Goal: Task Accomplishment & Management: Manage account settings

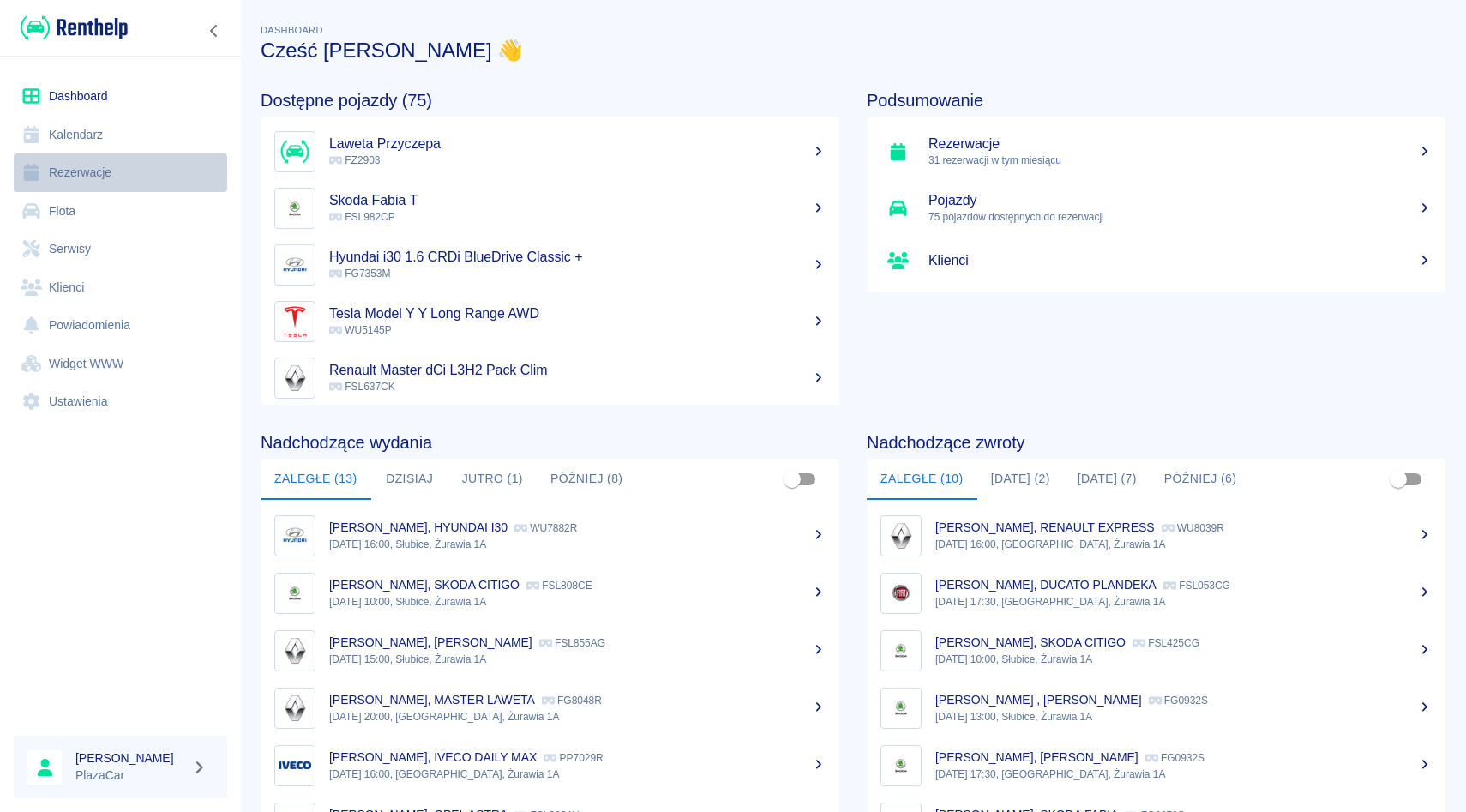
click at [99, 172] on link "Rezerwacje" at bounding box center [120, 172] width 214 height 39
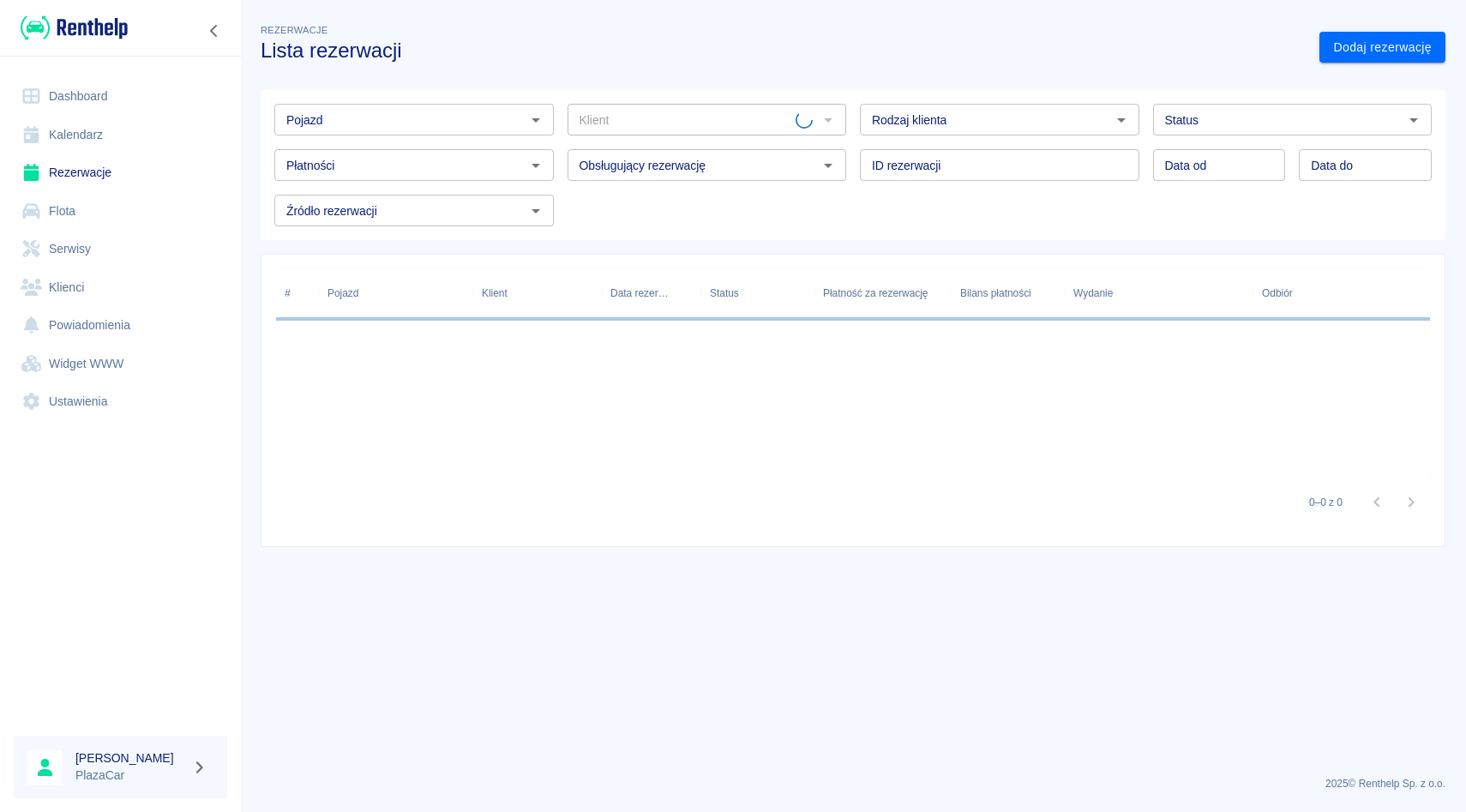
click at [363, 114] on input "Pojazd" at bounding box center [400, 120] width 241 height 22
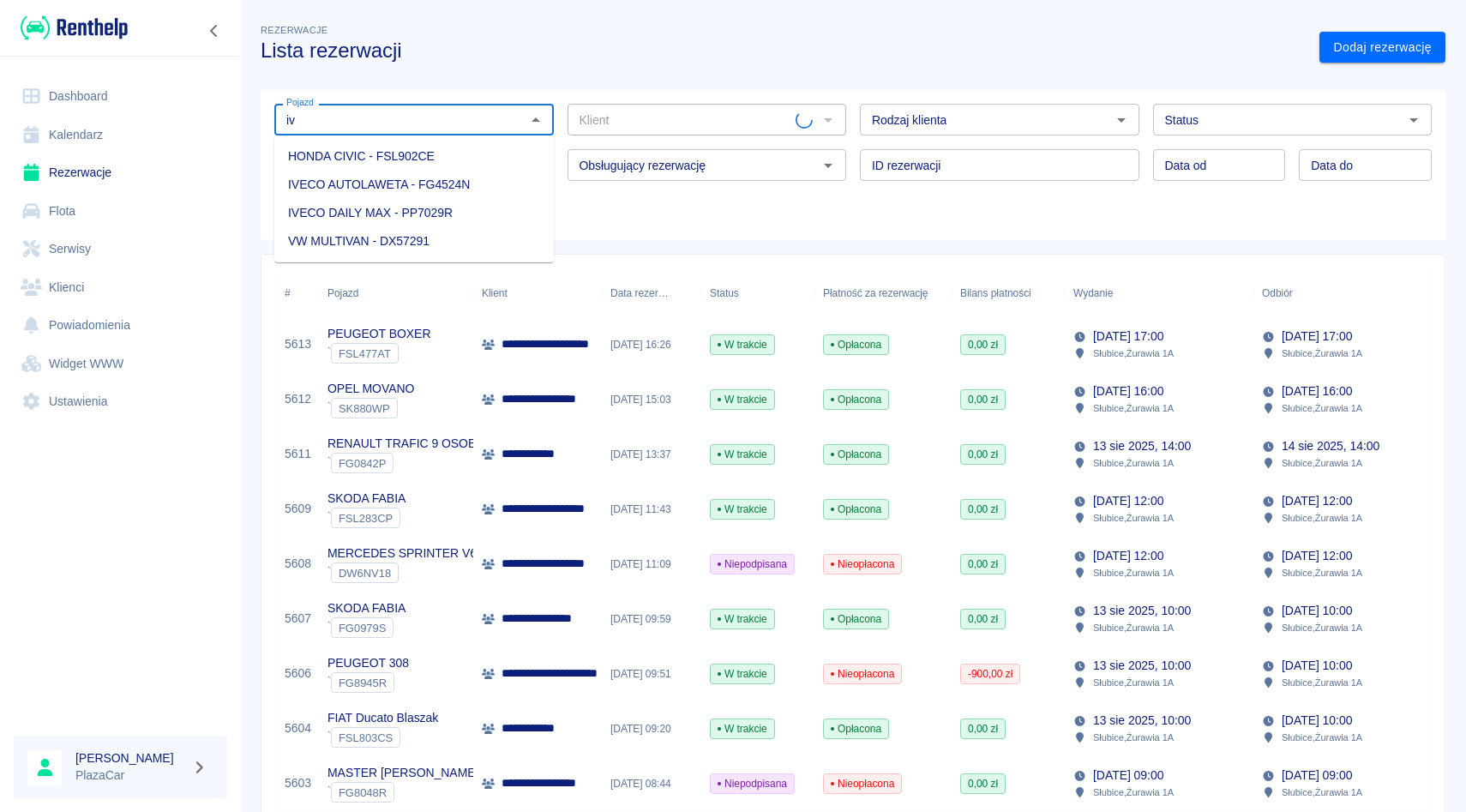
click at [449, 183] on li "IVECO AUTOLAWETA - FG4524N" at bounding box center [413, 185] width 279 height 28
type input "IVECO AUTOLAWETA - FG4524N"
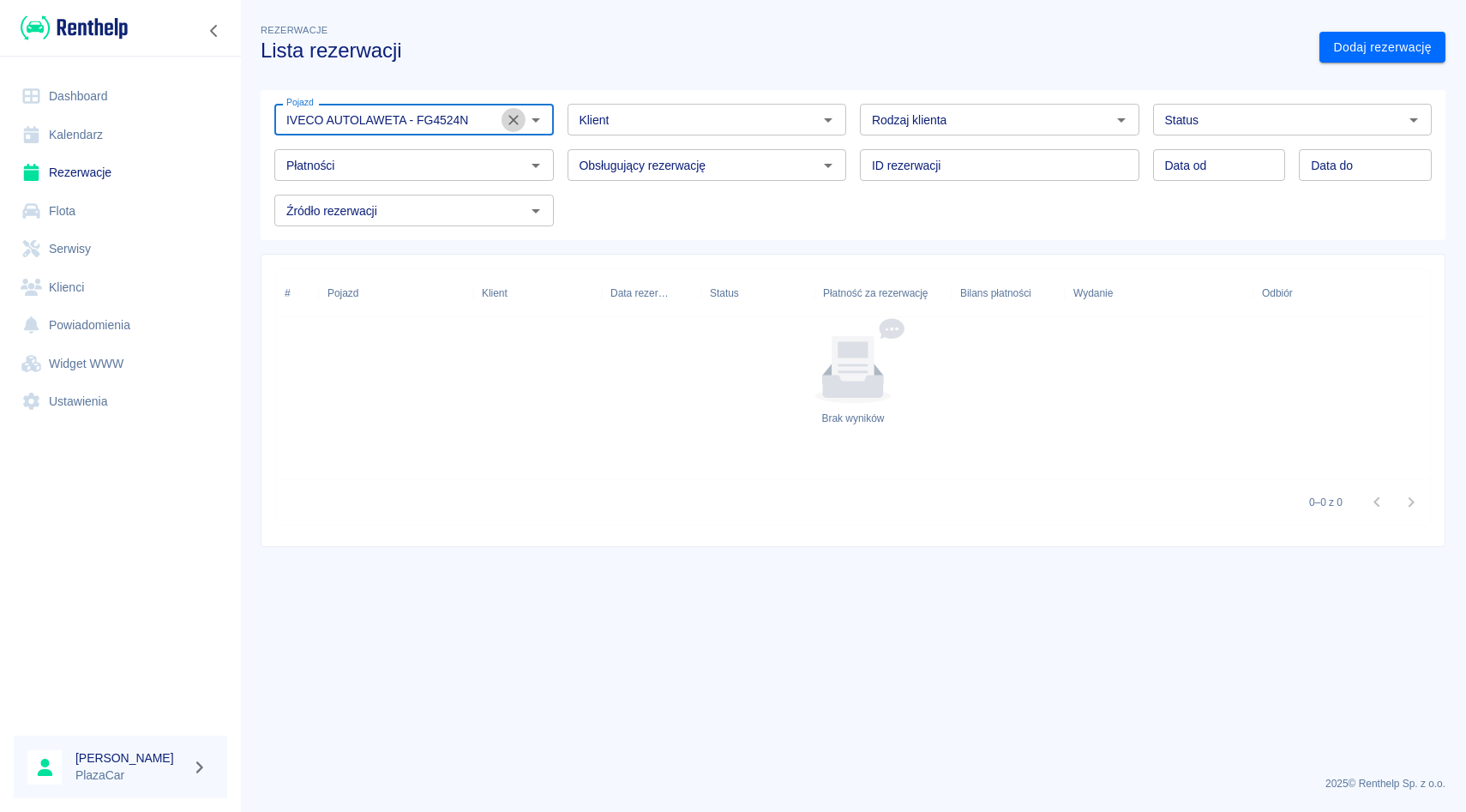
click at [512, 127] on icon "Wyczyść" at bounding box center [513, 119] width 17 height 17
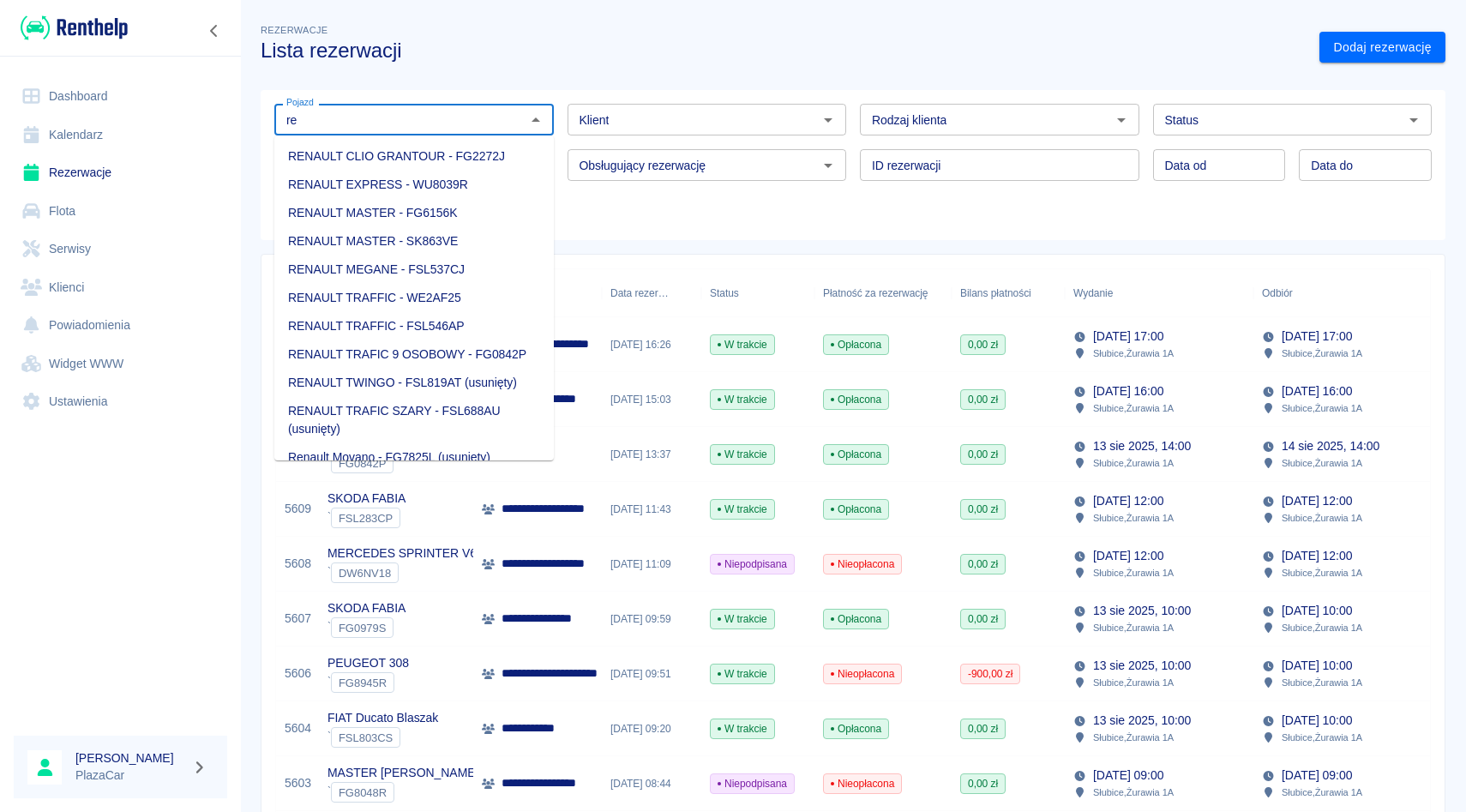
type input "r"
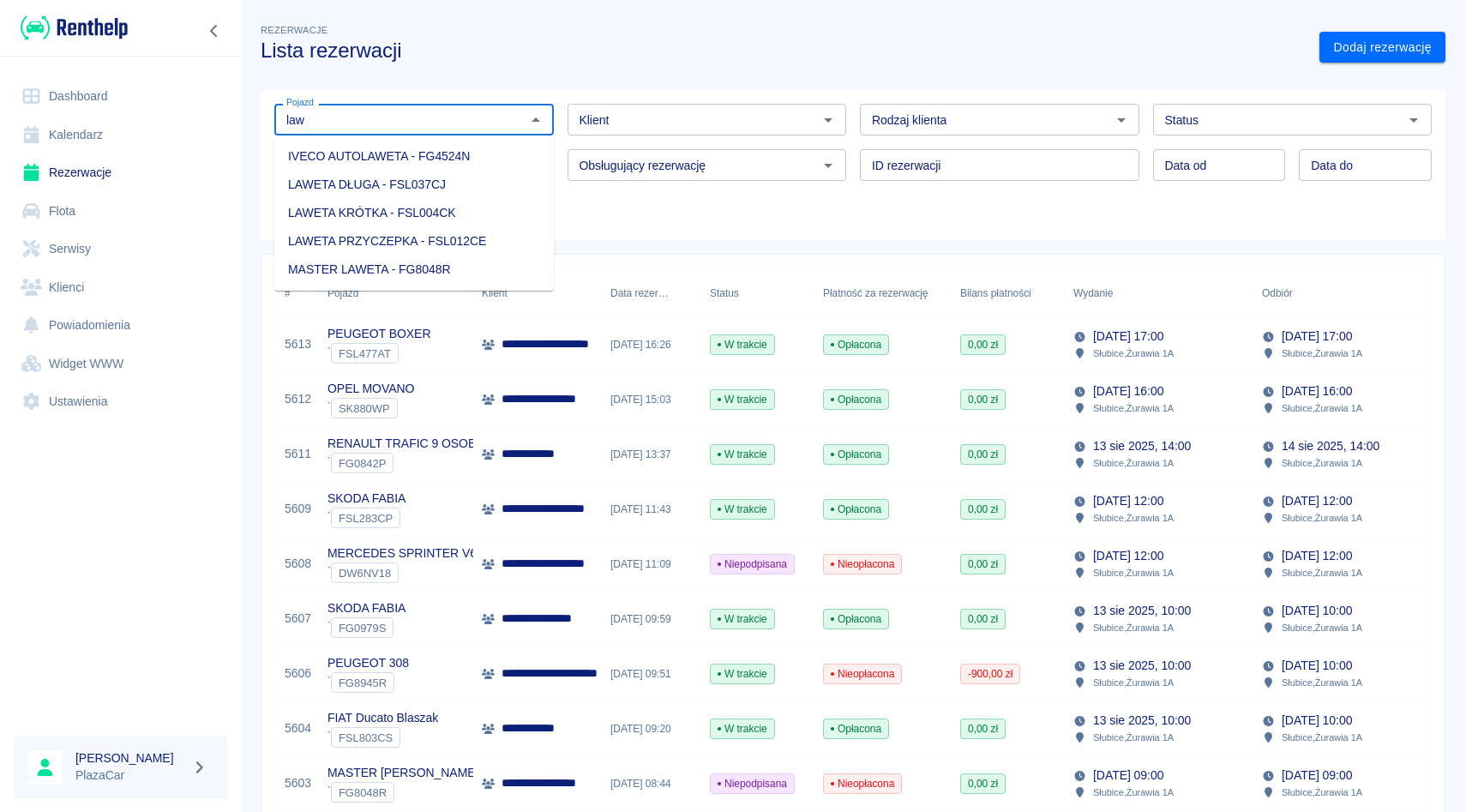
click at [468, 261] on li "MASTER LAWETA - FG8048R" at bounding box center [413, 269] width 279 height 28
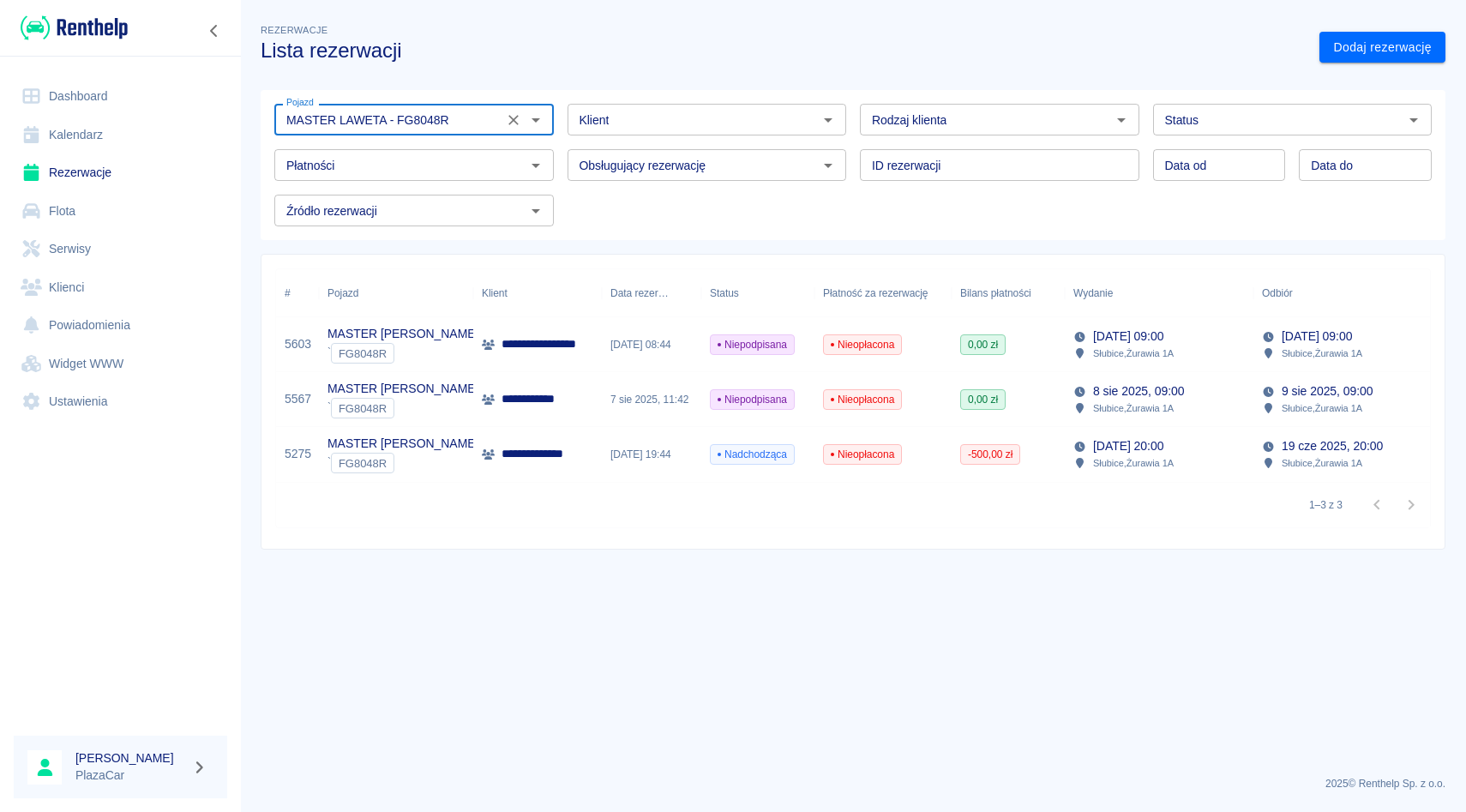
type input "MASTER LAWETA - FG8048R"
click at [1148, 459] on p "Słubice , Żurawia 1A" at bounding box center [1133, 463] width 81 height 16
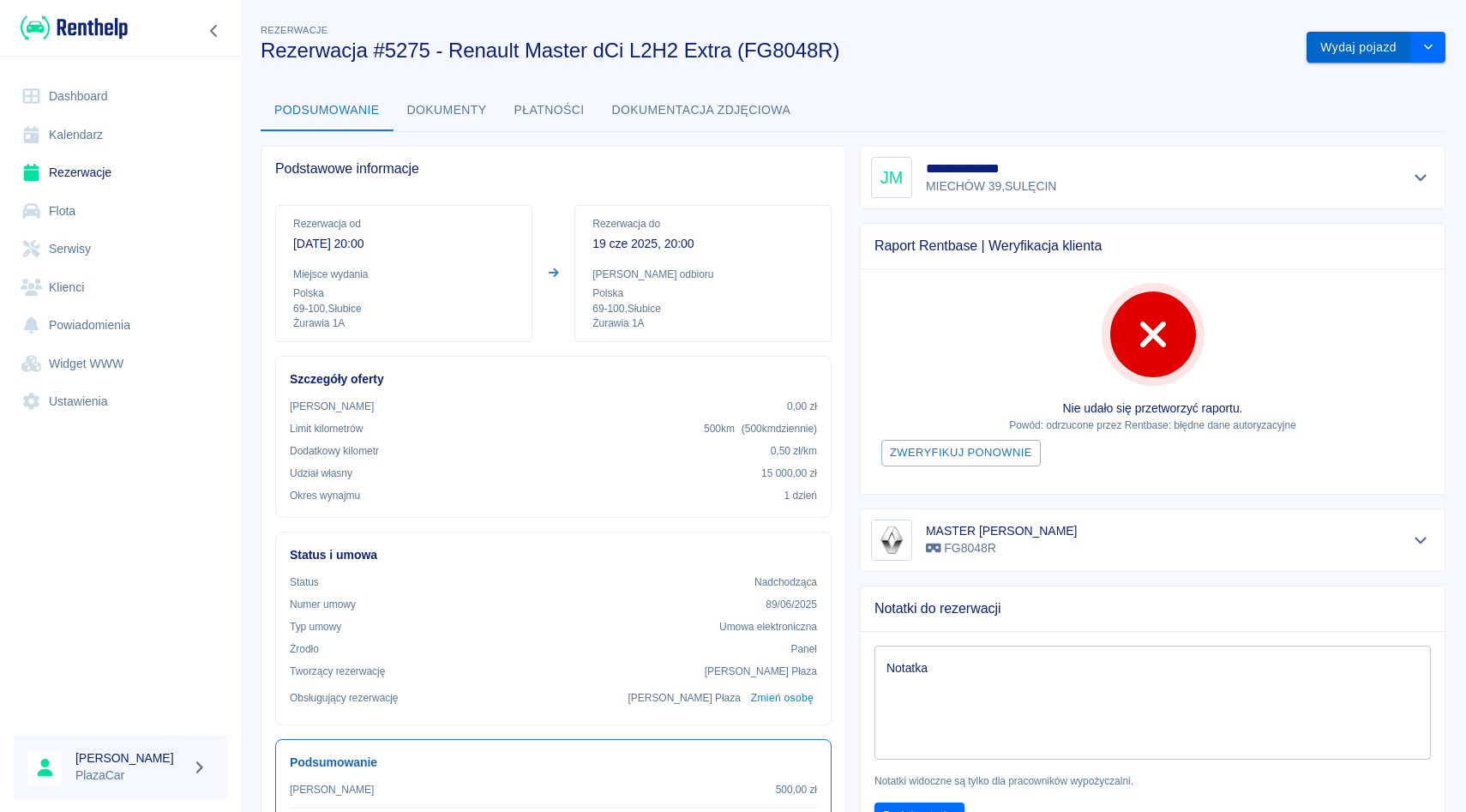
click at [1353, 37] on button "Wydaj pojazd" at bounding box center [1359, 48] width 104 height 32
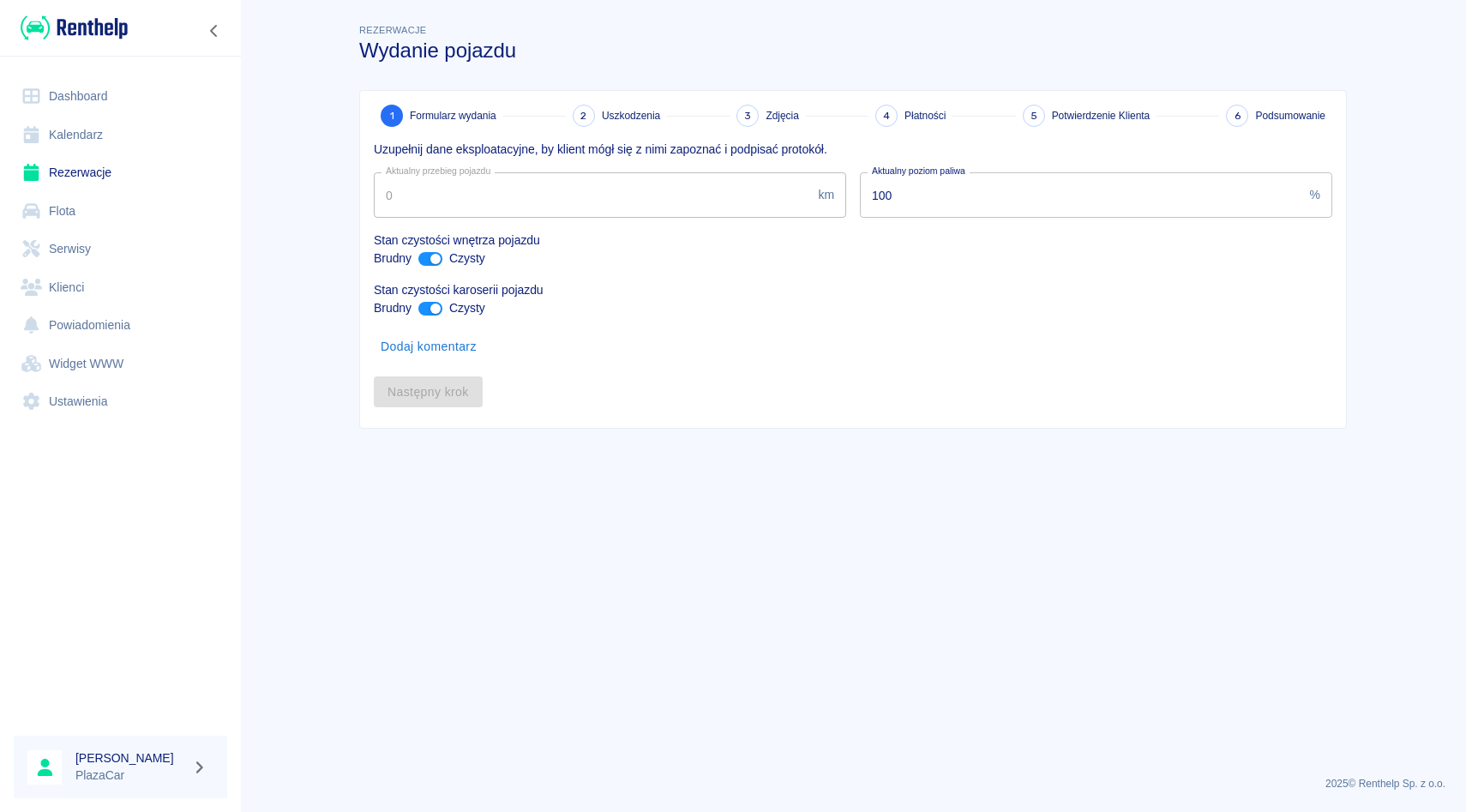
type input "12934"
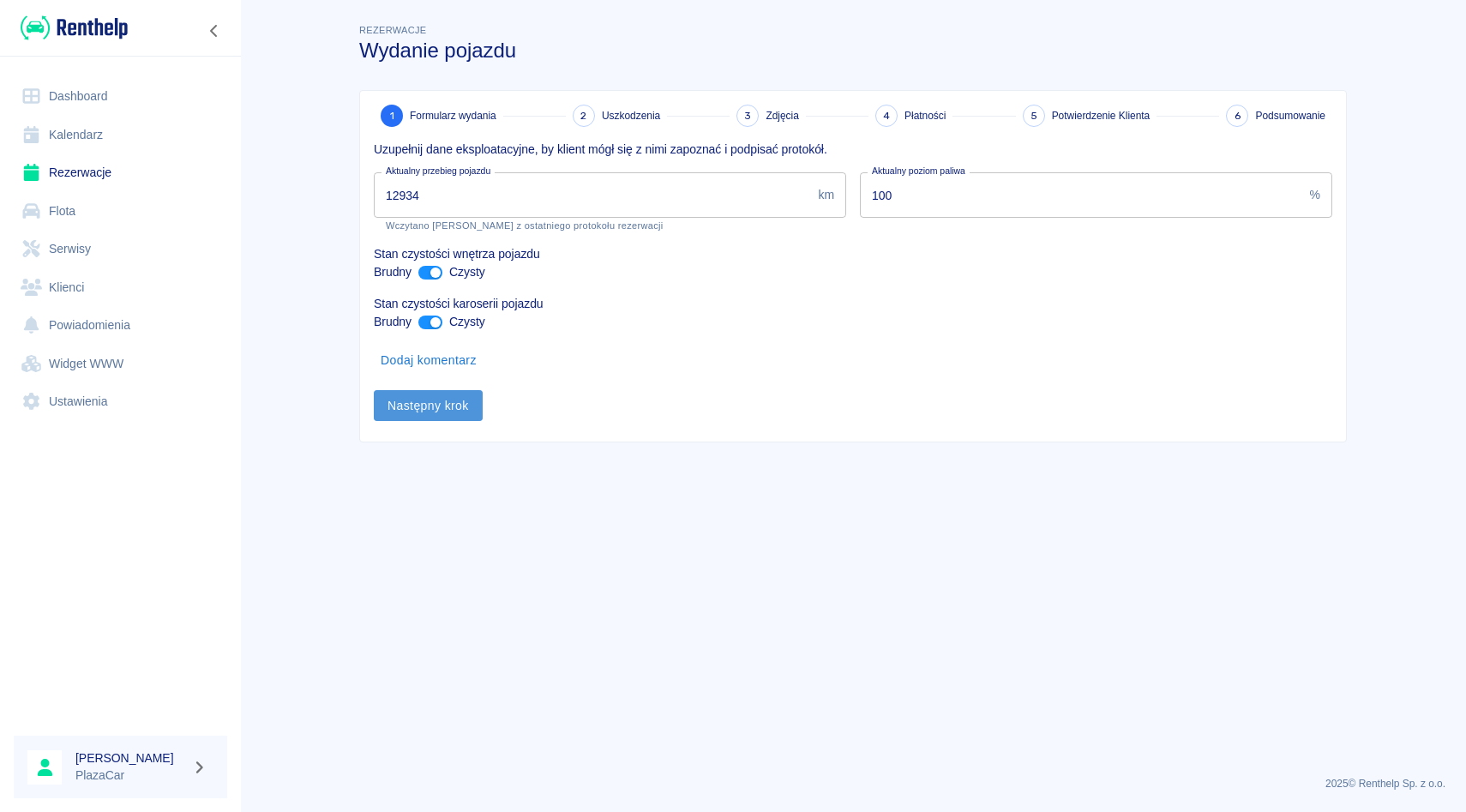
click at [468, 407] on button "Następny krok" at bounding box center [428, 406] width 109 height 32
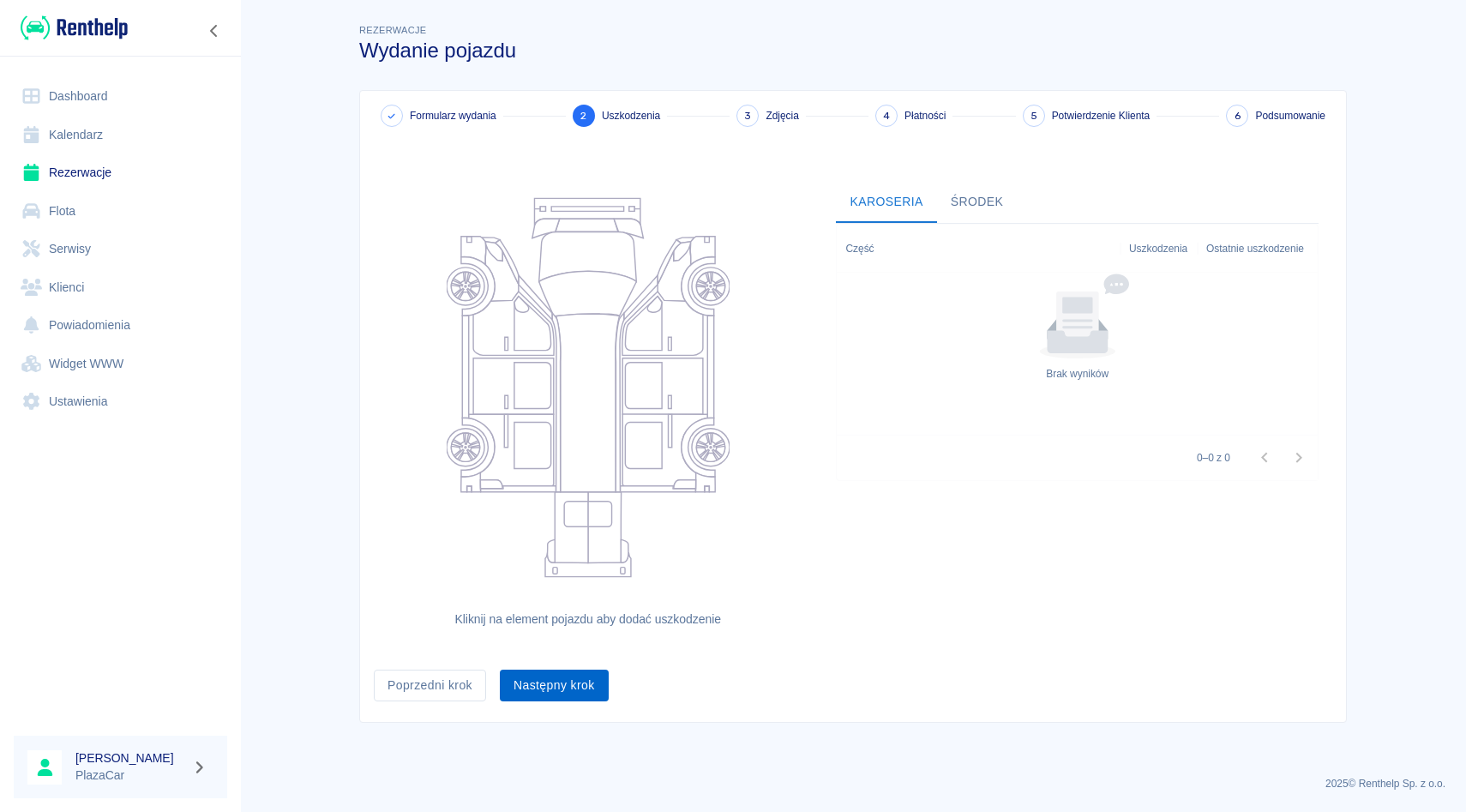
click at [558, 682] on button "Następny krok" at bounding box center [555, 686] width 109 height 32
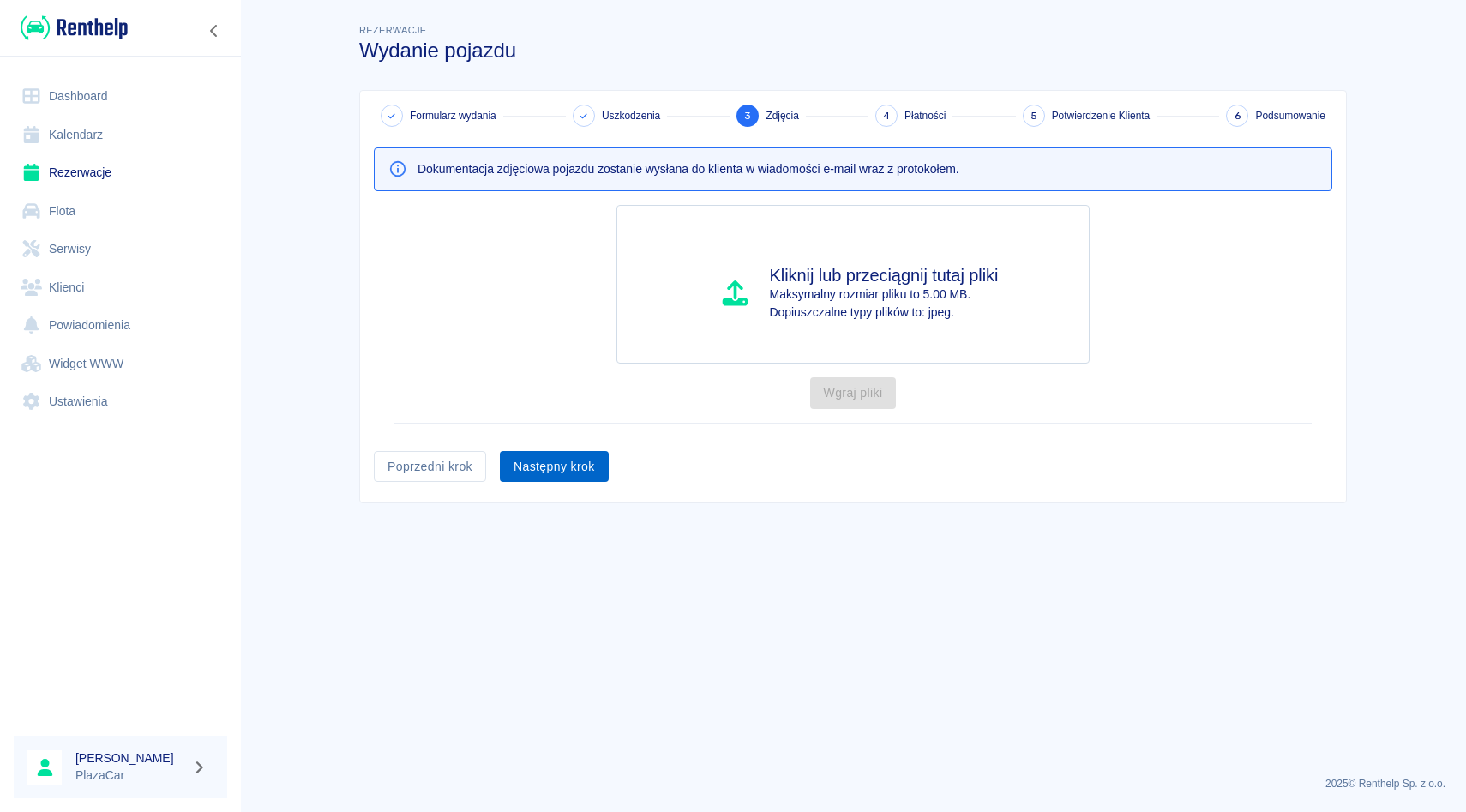
click at [561, 472] on button "Następny krok" at bounding box center [555, 467] width 109 height 32
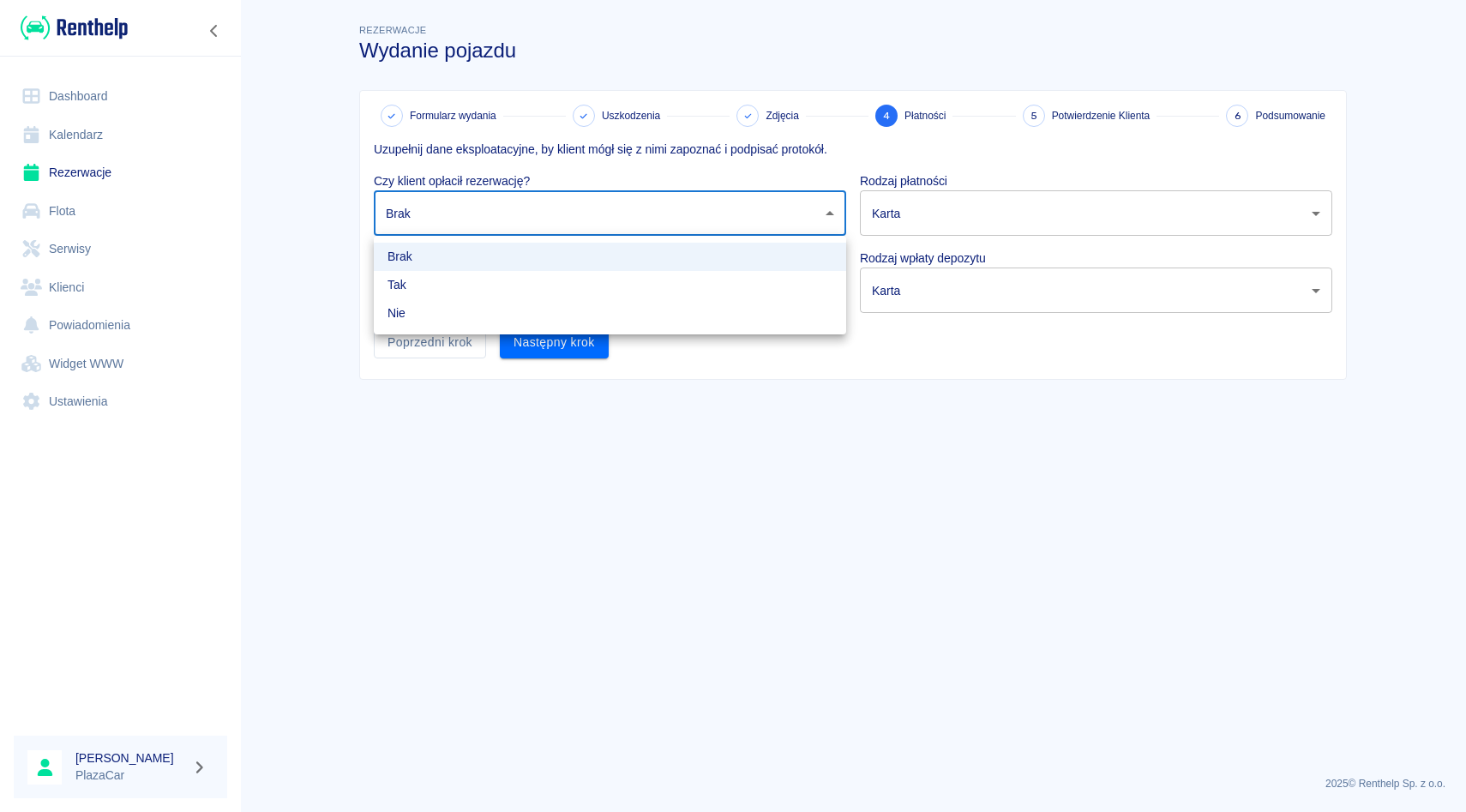
click at [592, 198] on body "Używamy plików Cookies, by zapewnić Ci najlepsze możliwe doświadczenie. Aby dow…" at bounding box center [733, 406] width 1466 height 812
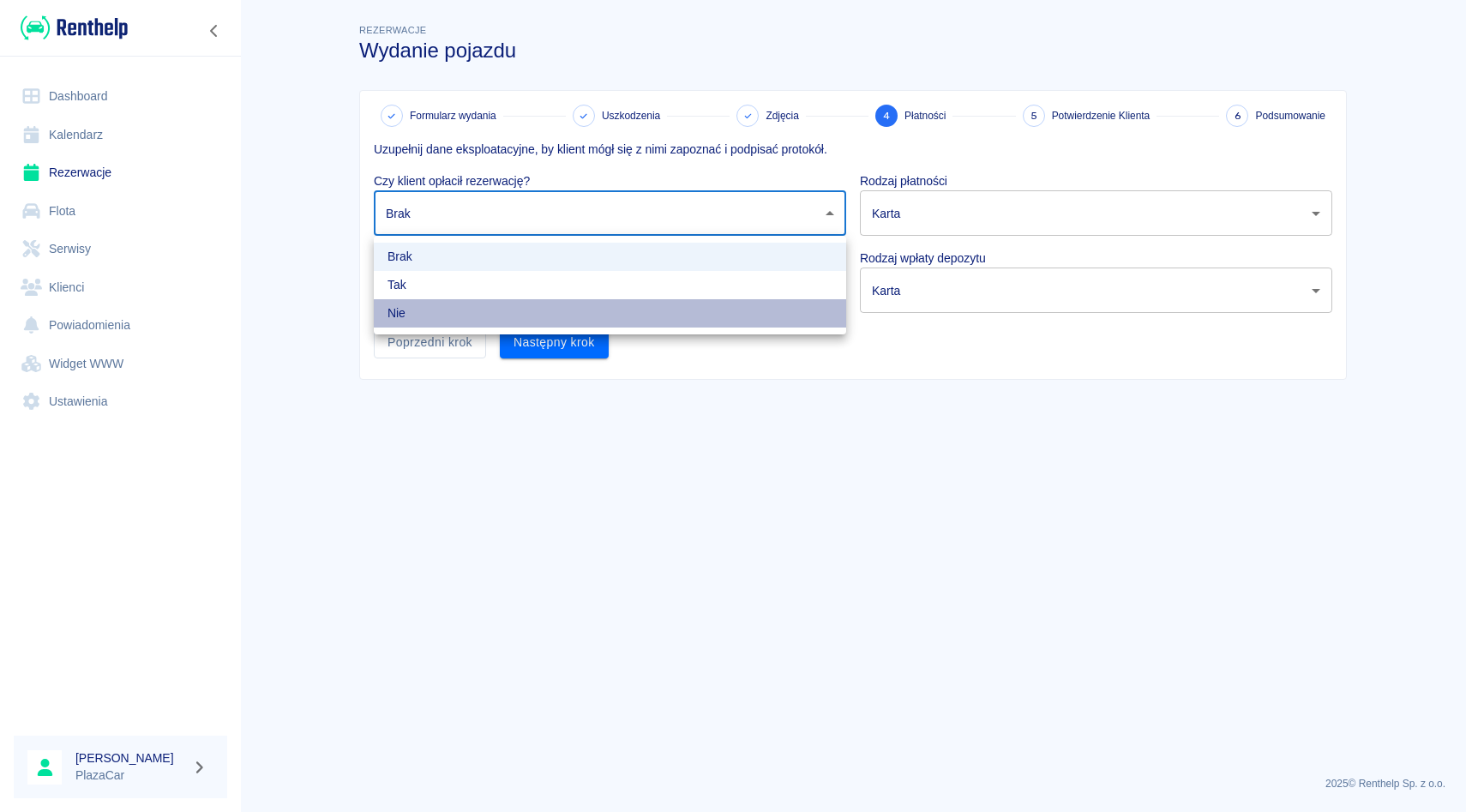
click at [573, 315] on li "Nie" at bounding box center [609, 313] width 472 height 28
type input "false"
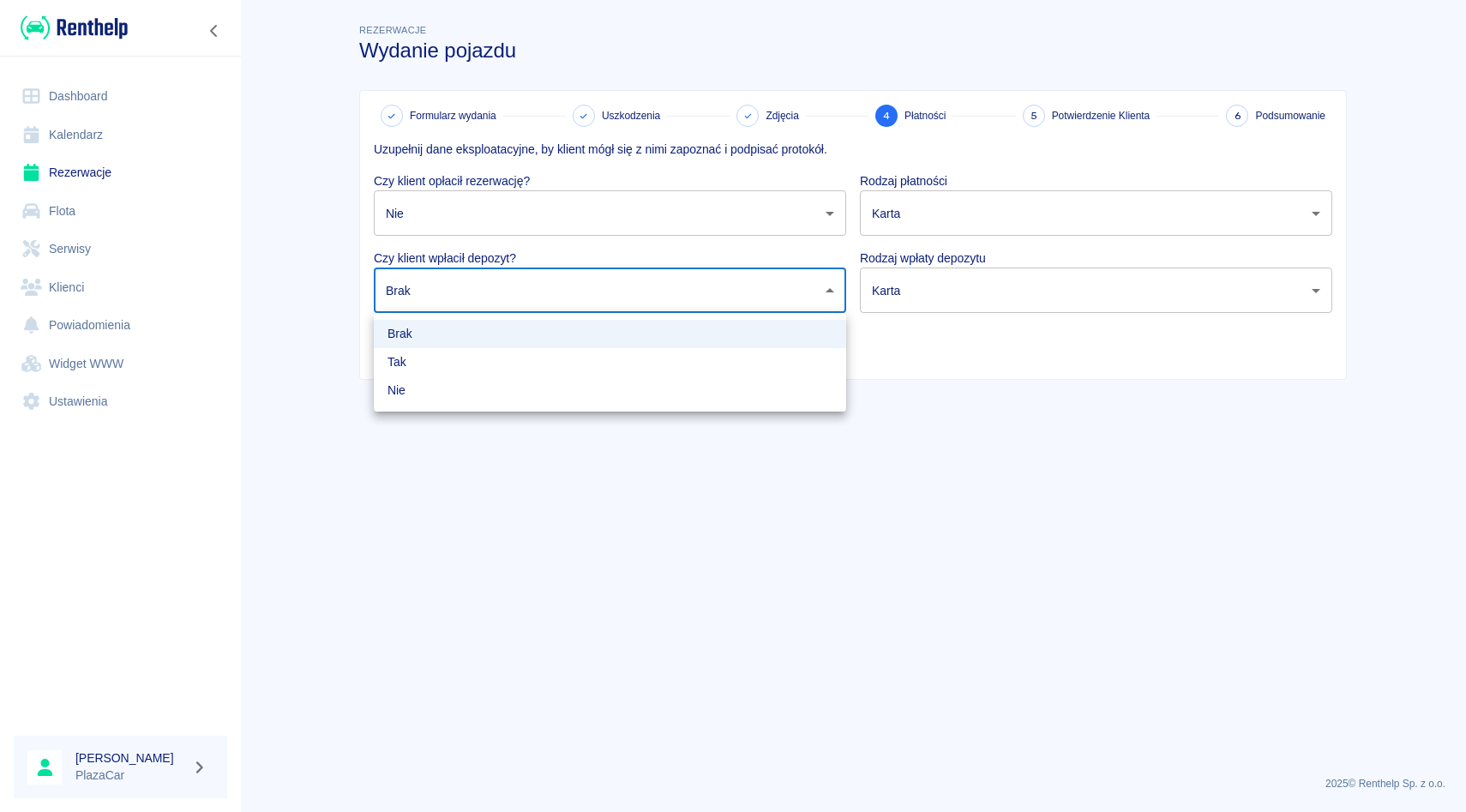
click at [573, 289] on body "Używamy plików Cookies, by zapewnić Ci najlepsze możliwe doświadczenie. Aby dow…" at bounding box center [733, 406] width 1466 height 812
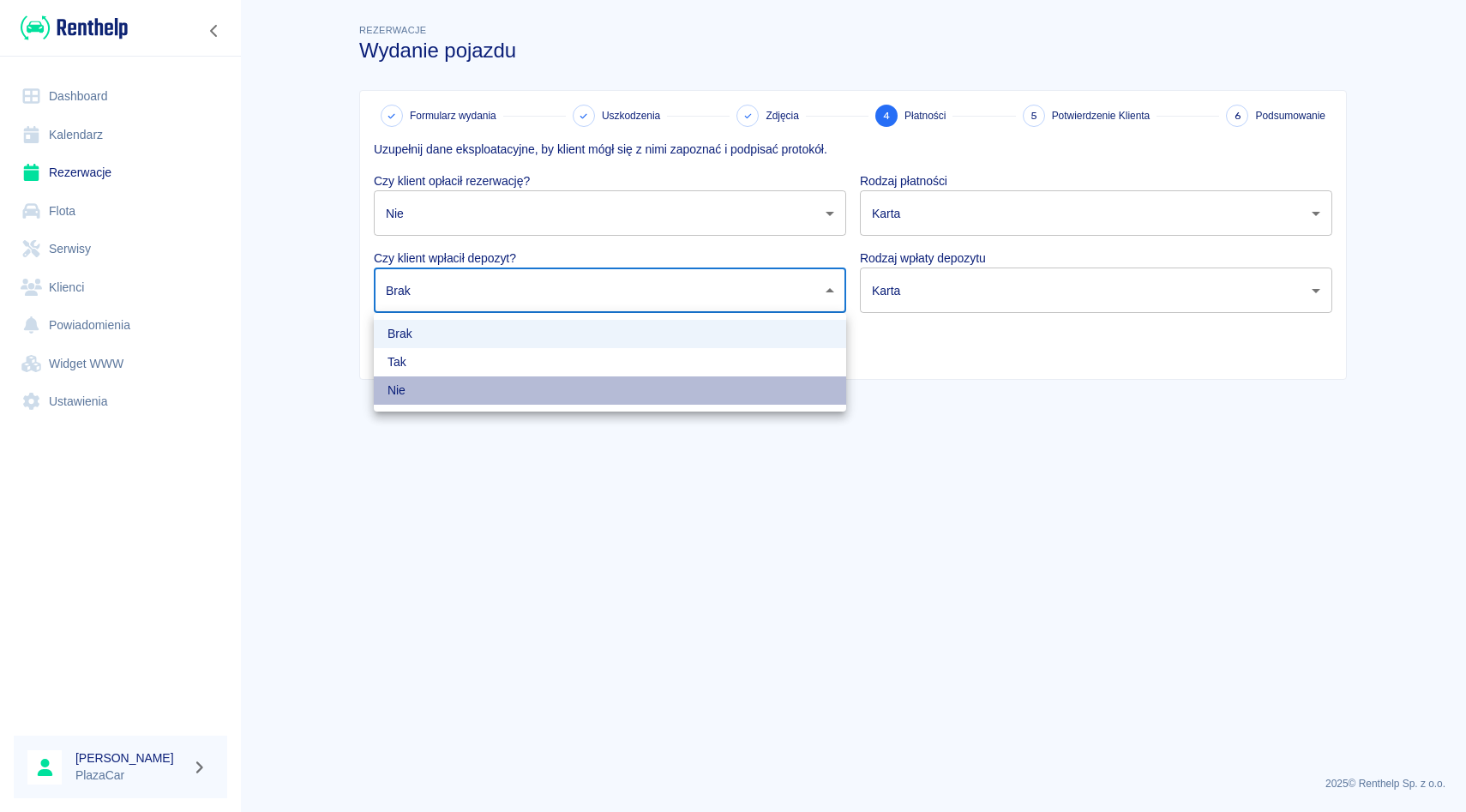
click at [560, 382] on li "Nie" at bounding box center [609, 391] width 472 height 28
type input "false"
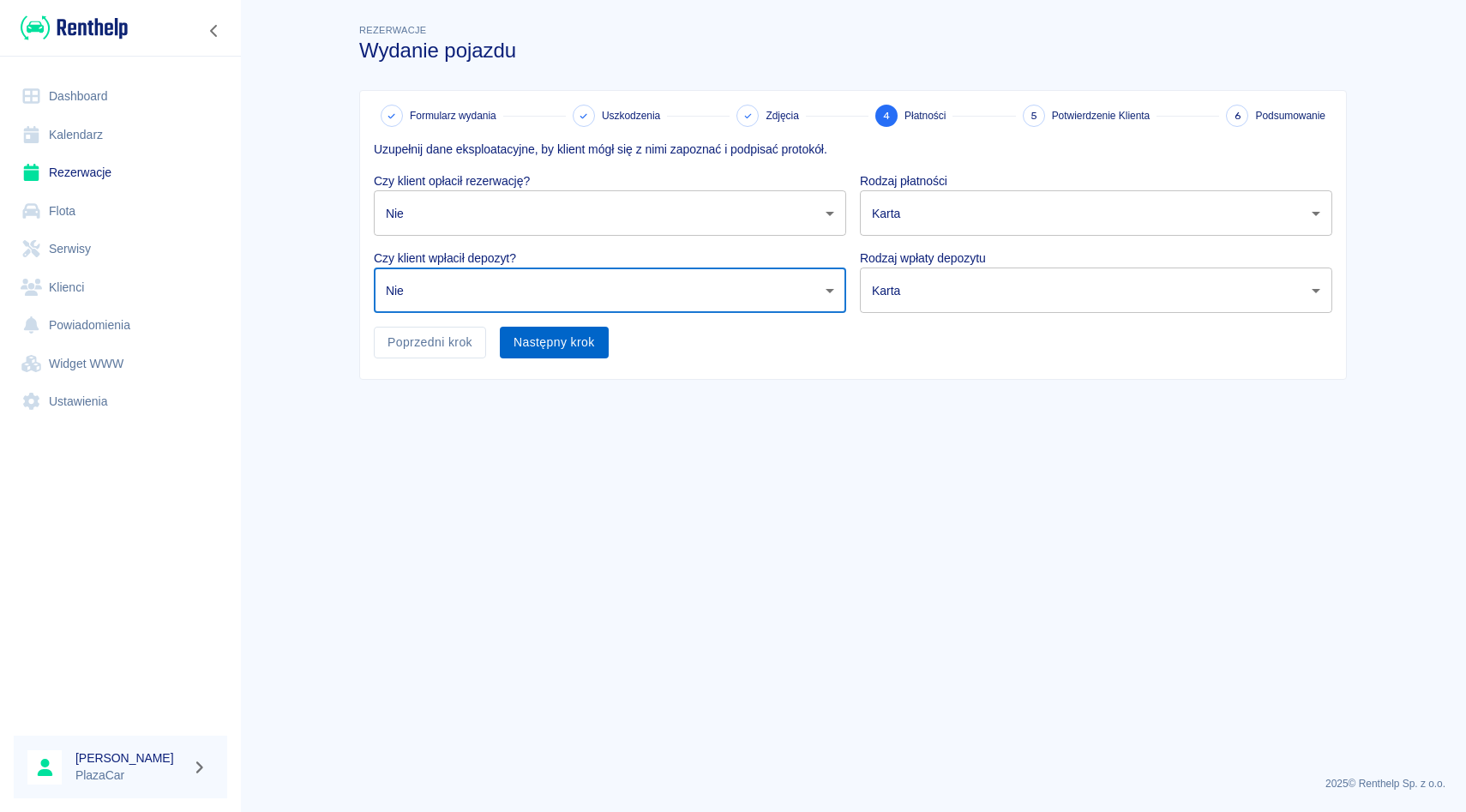
click at [560, 356] on button "Następny krok" at bounding box center [555, 343] width 109 height 32
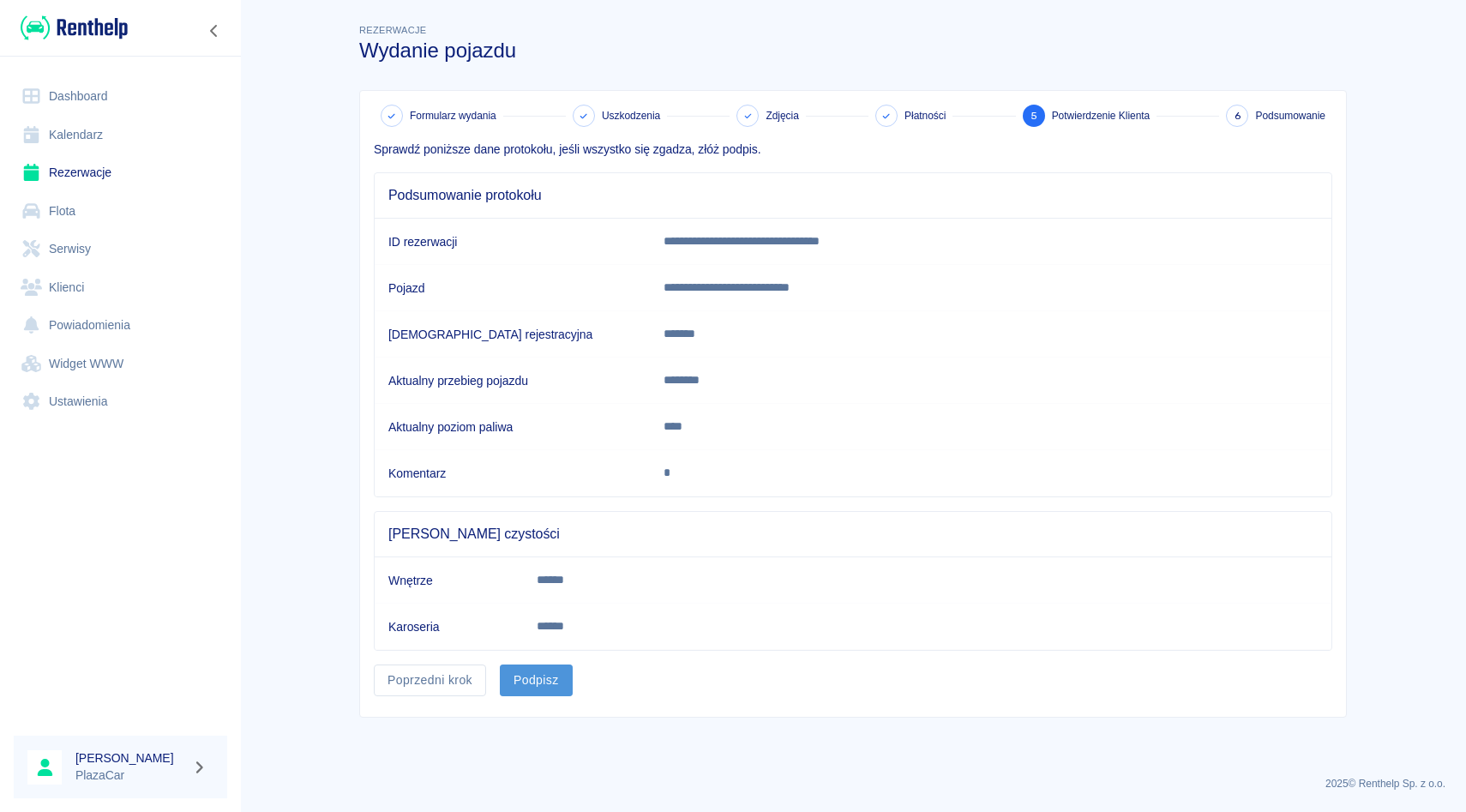
click at [540, 671] on button "Podpisz" at bounding box center [536, 681] width 73 height 32
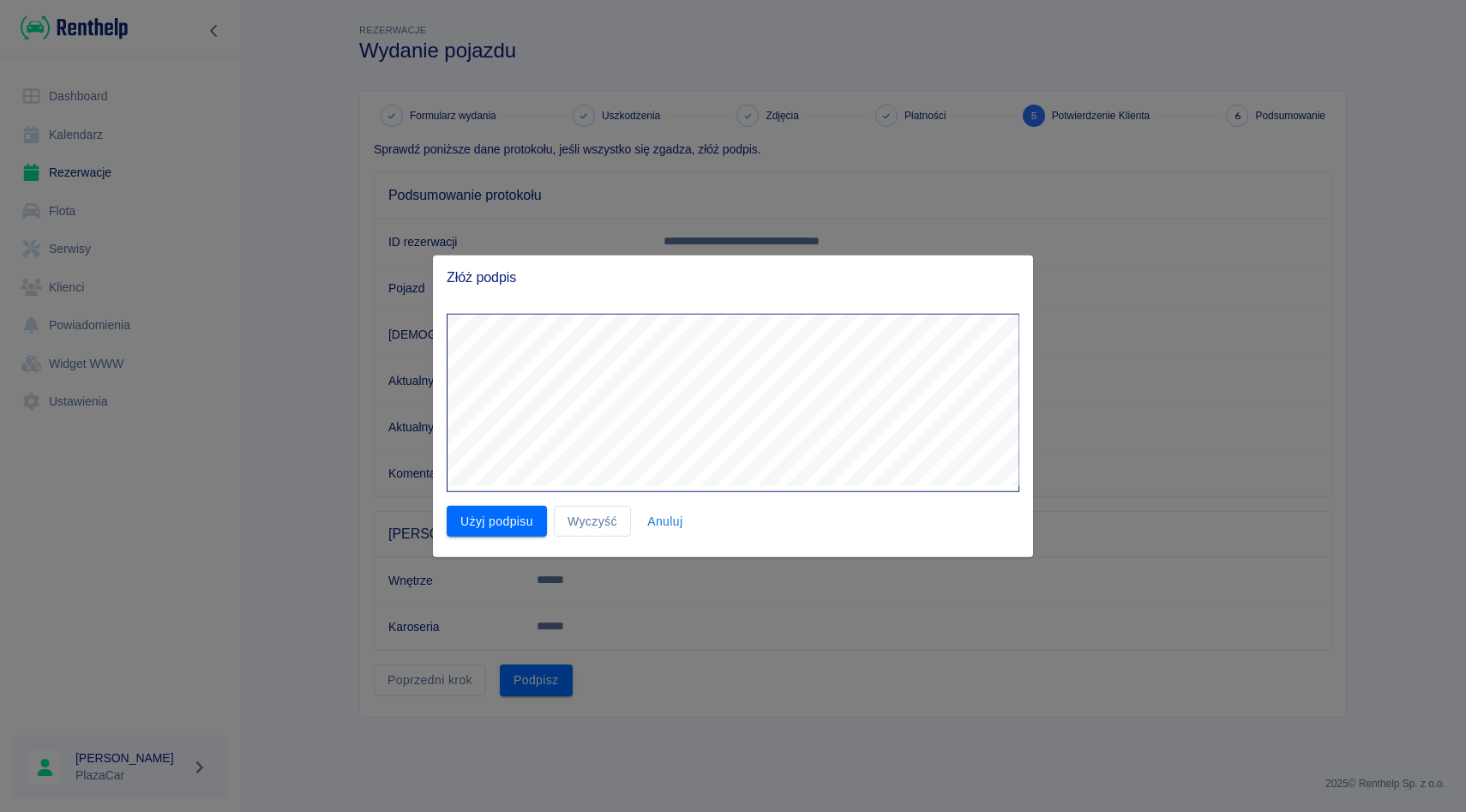
click at [492, 541] on div "Użyj podpisu Wyczyść Anuluj" at bounding box center [733, 428] width 600 height 258
click at [501, 516] on button "Użyj podpisu" at bounding box center [496, 521] width 100 height 32
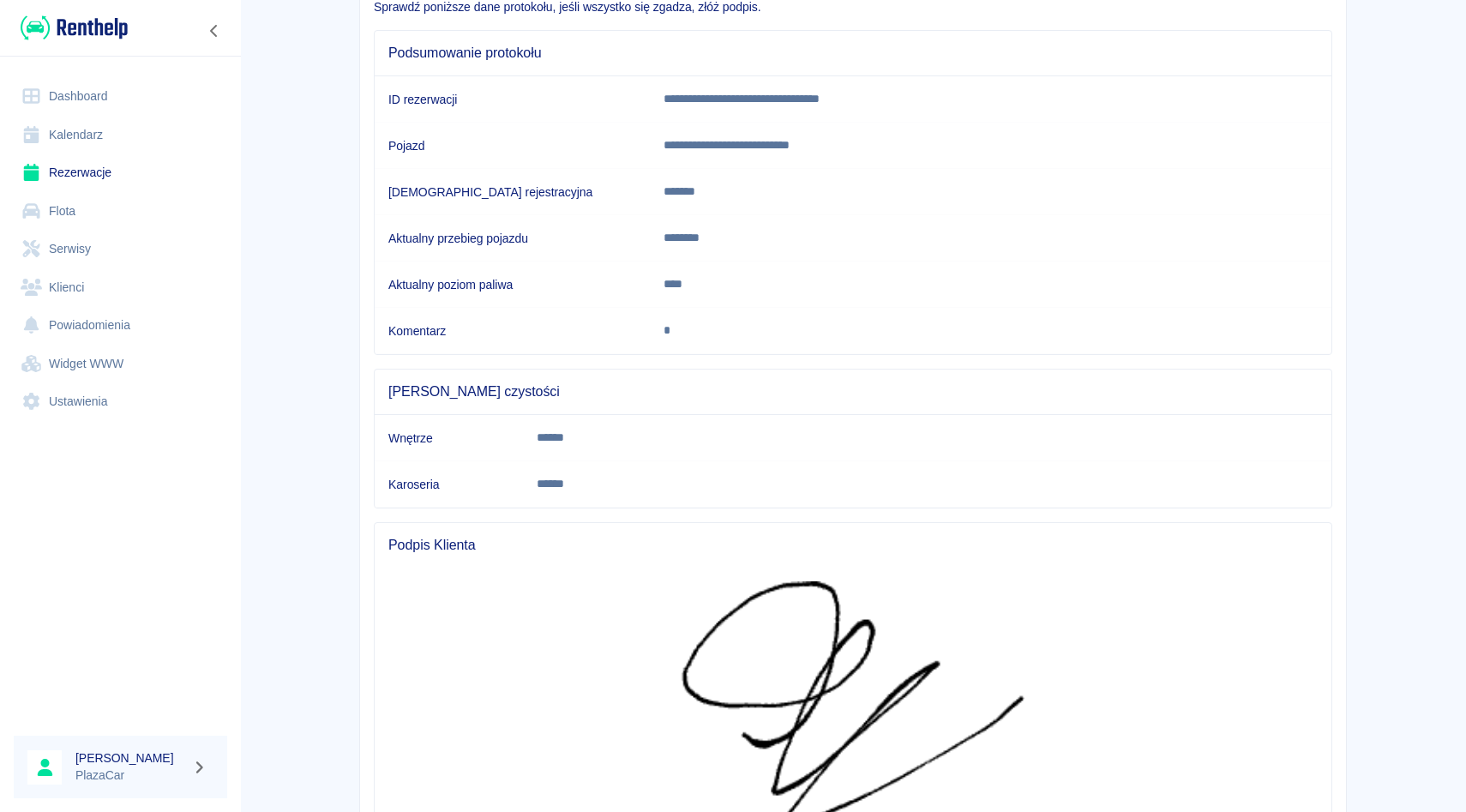
scroll to position [349, 0]
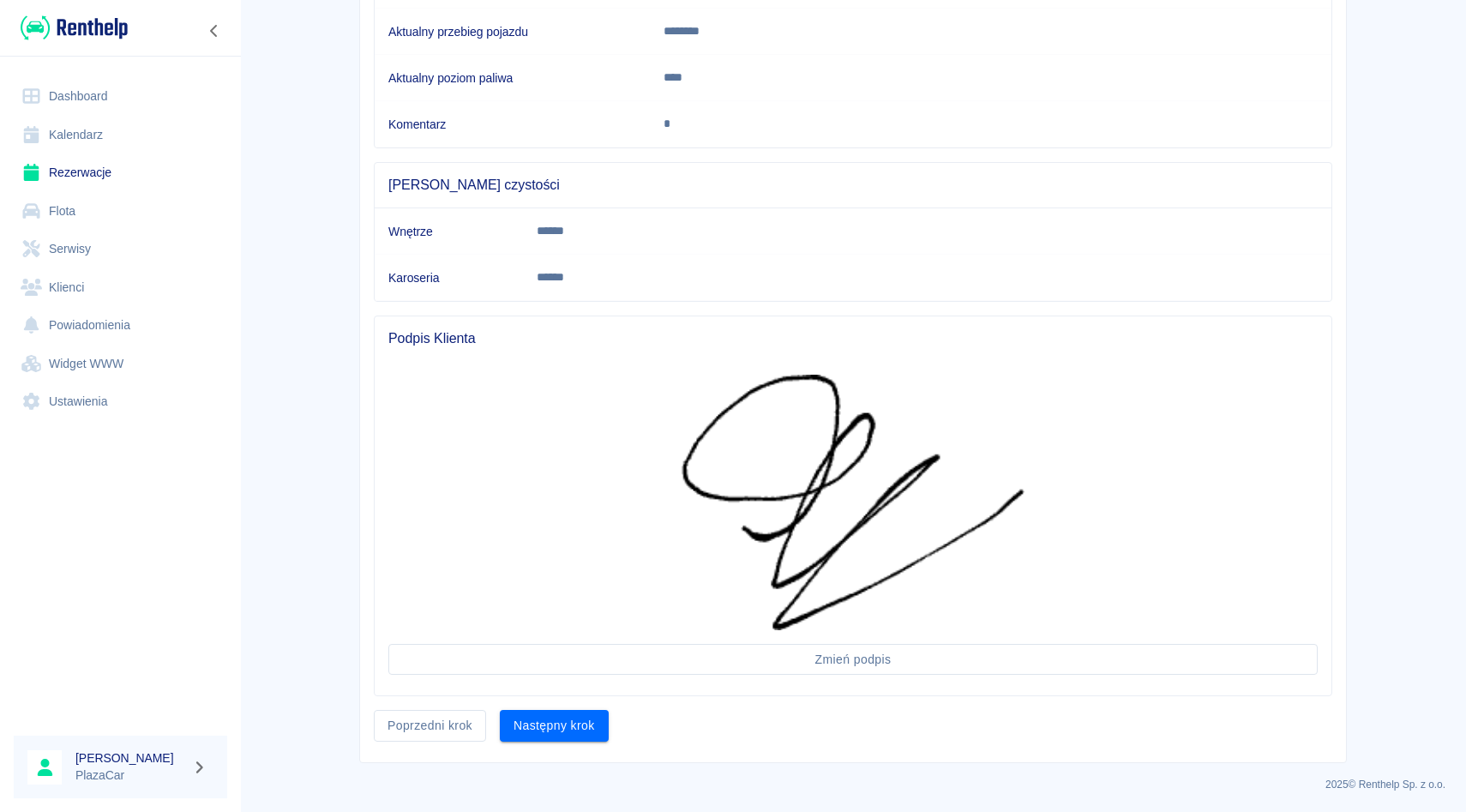
click at [570, 747] on div "**********" at bounding box center [853, 251] width 986 height 1021
click at [570, 728] on button "Następny krok" at bounding box center [555, 726] width 109 height 32
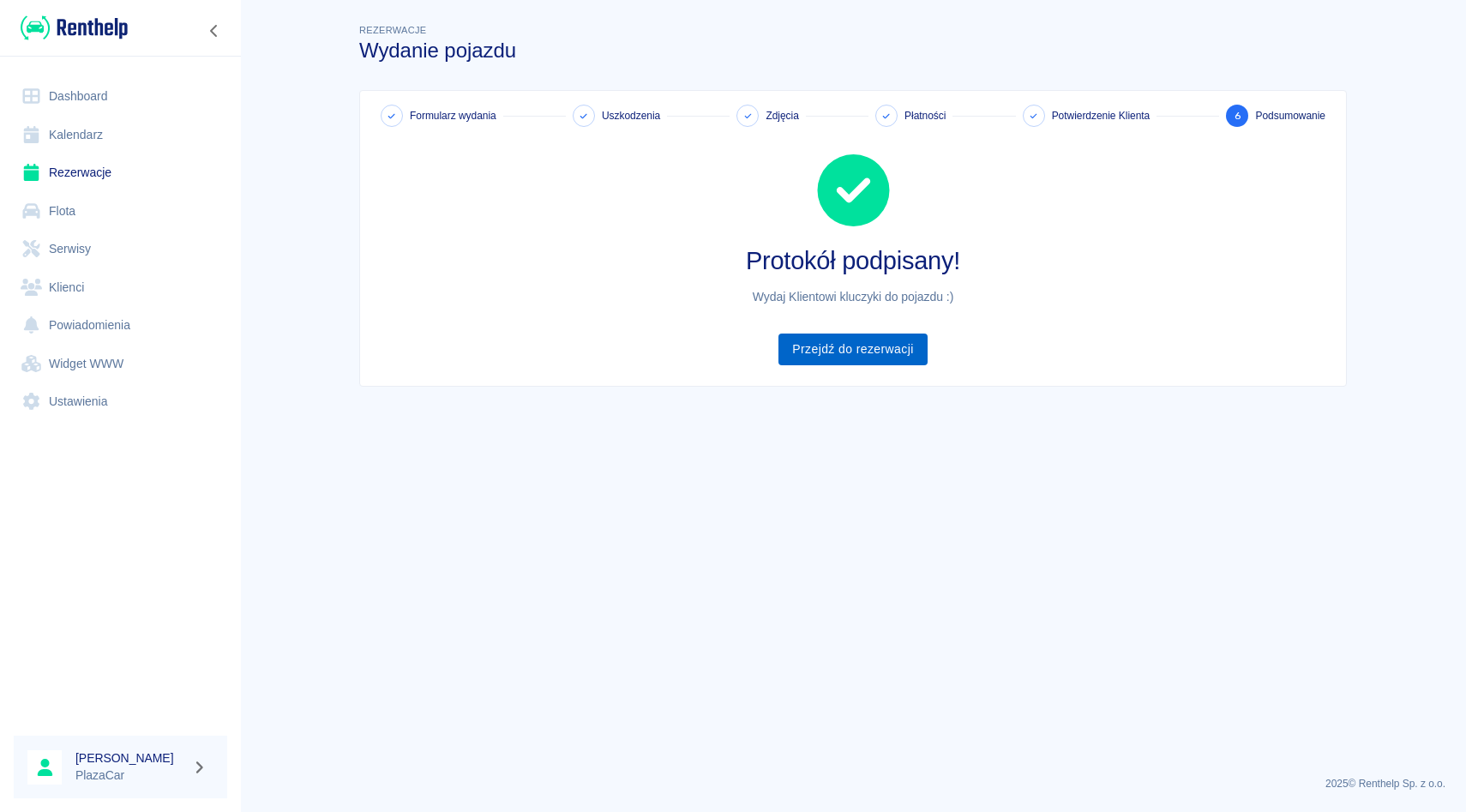
click at [859, 353] on link "Przejdź do rezerwacji" at bounding box center [852, 350] width 148 height 32
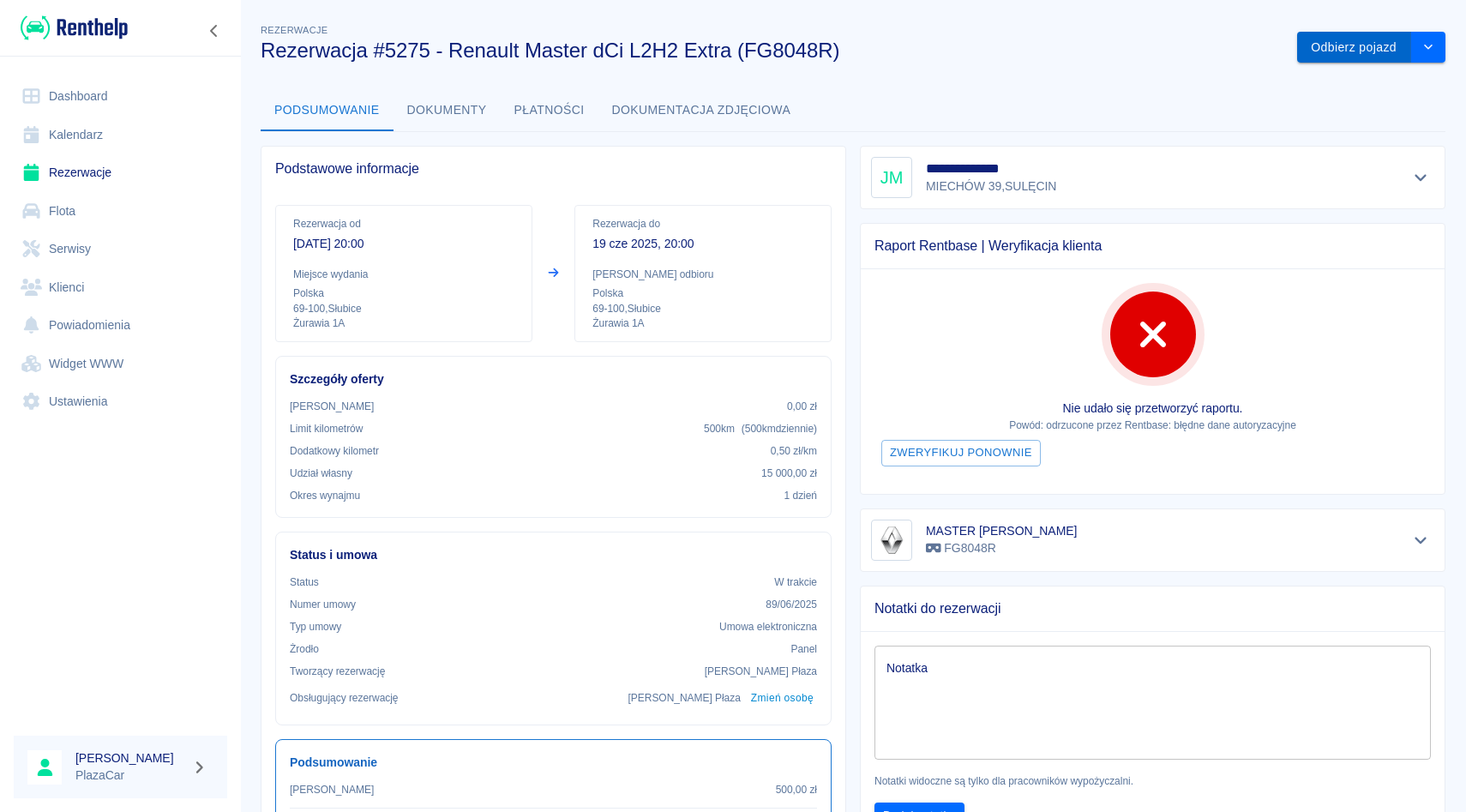
click at [1346, 48] on button "Odbierz pojazd" at bounding box center [1354, 48] width 114 height 32
click at [1431, 44] on icon at bounding box center [1424, 41] width 16 height 12
click at [1367, 49] on button "Odbierz pojazd" at bounding box center [1354, 48] width 114 height 32
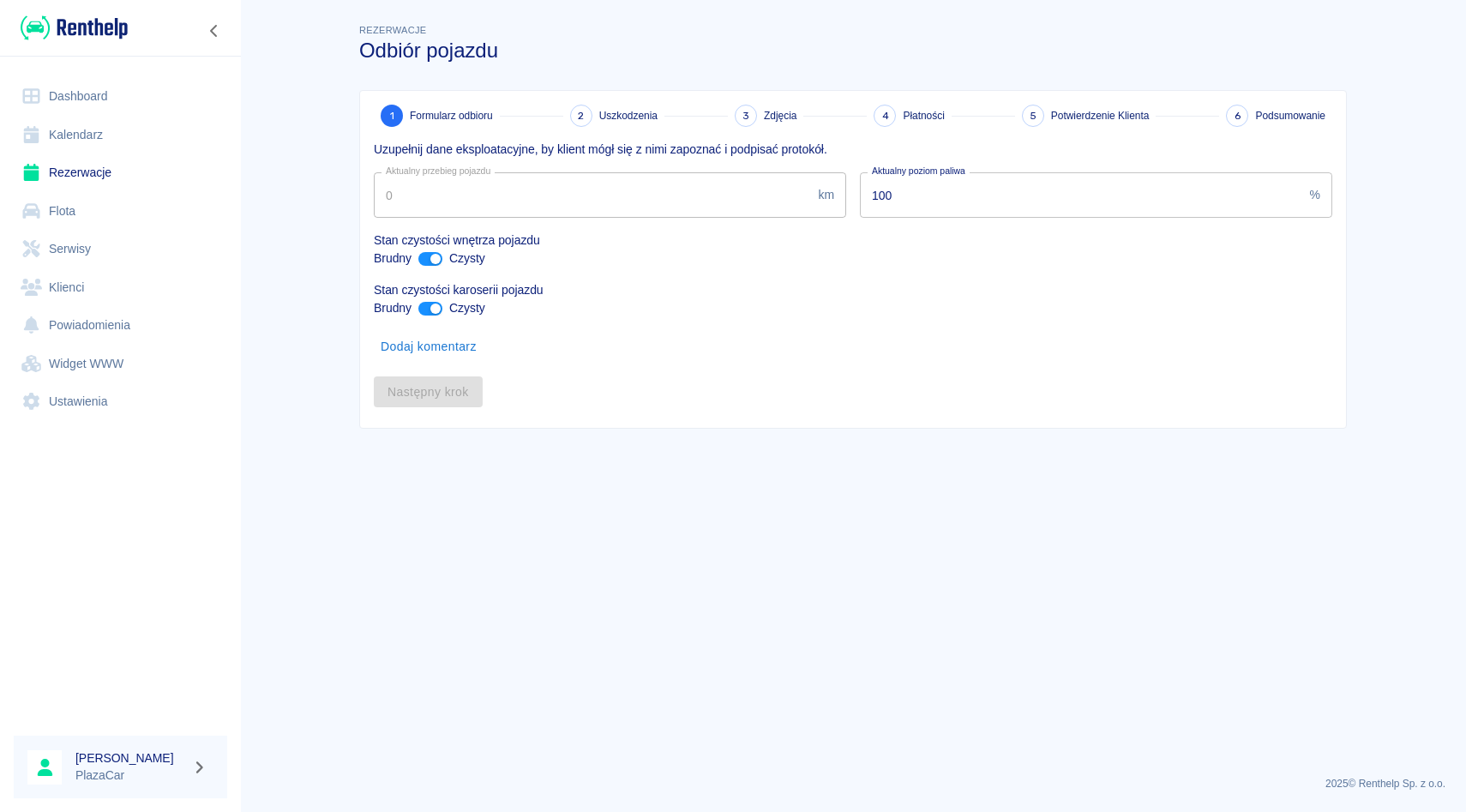
type input "12934"
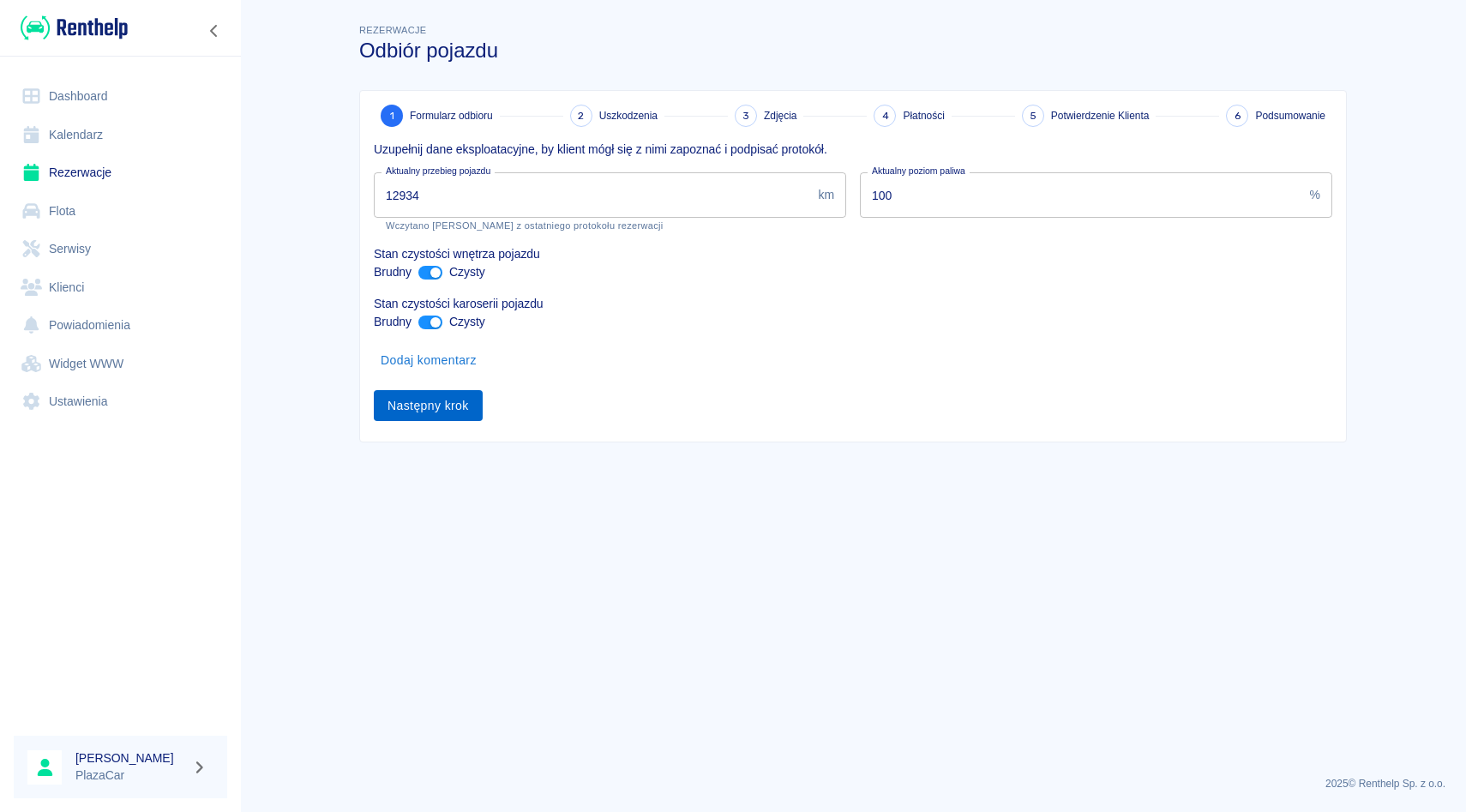
click at [447, 412] on button "Następny krok" at bounding box center [428, 406] width 109 height 32
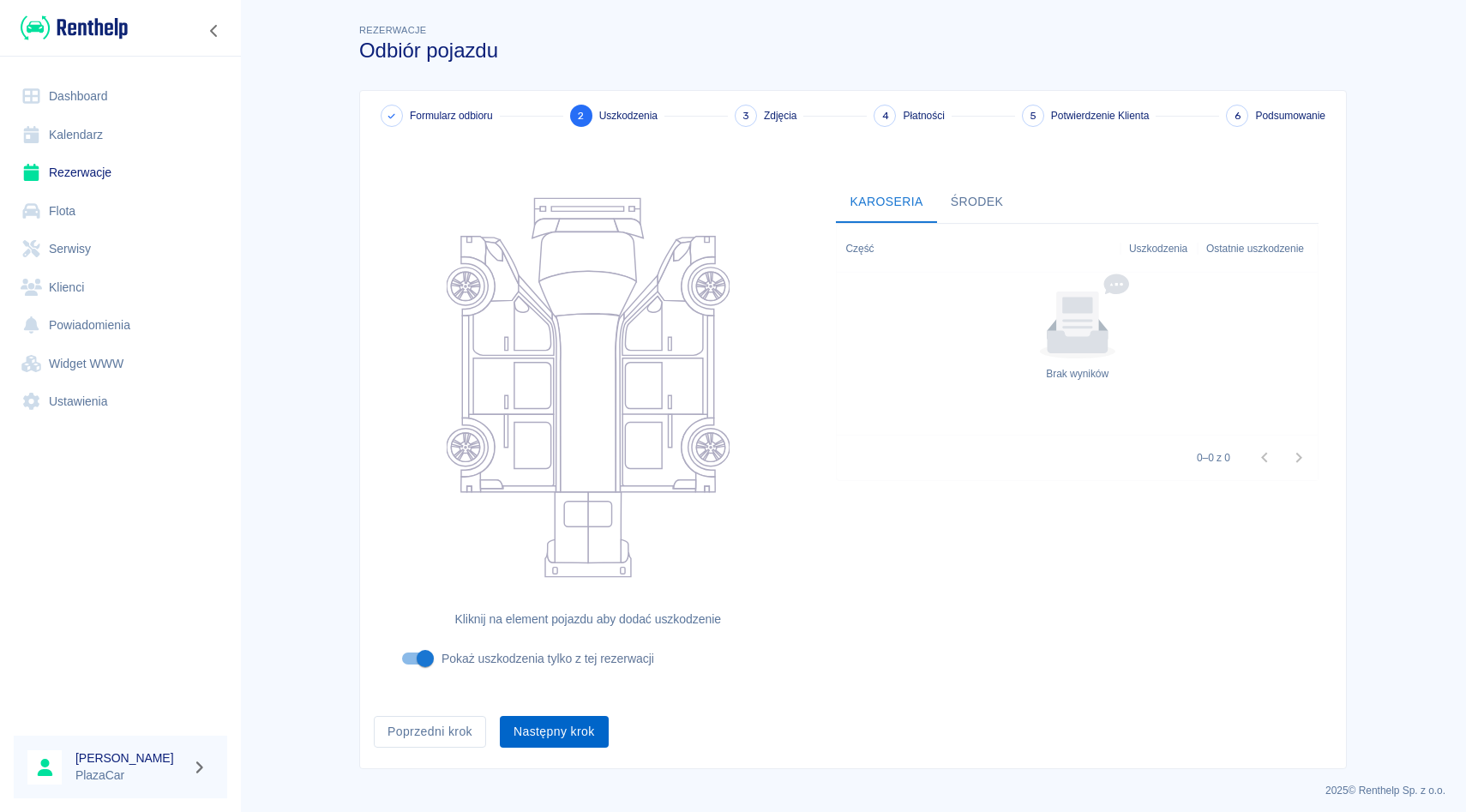
click at [534, 723] on button "Następny krok" at bounding box center [555, 731] width 109 height 32
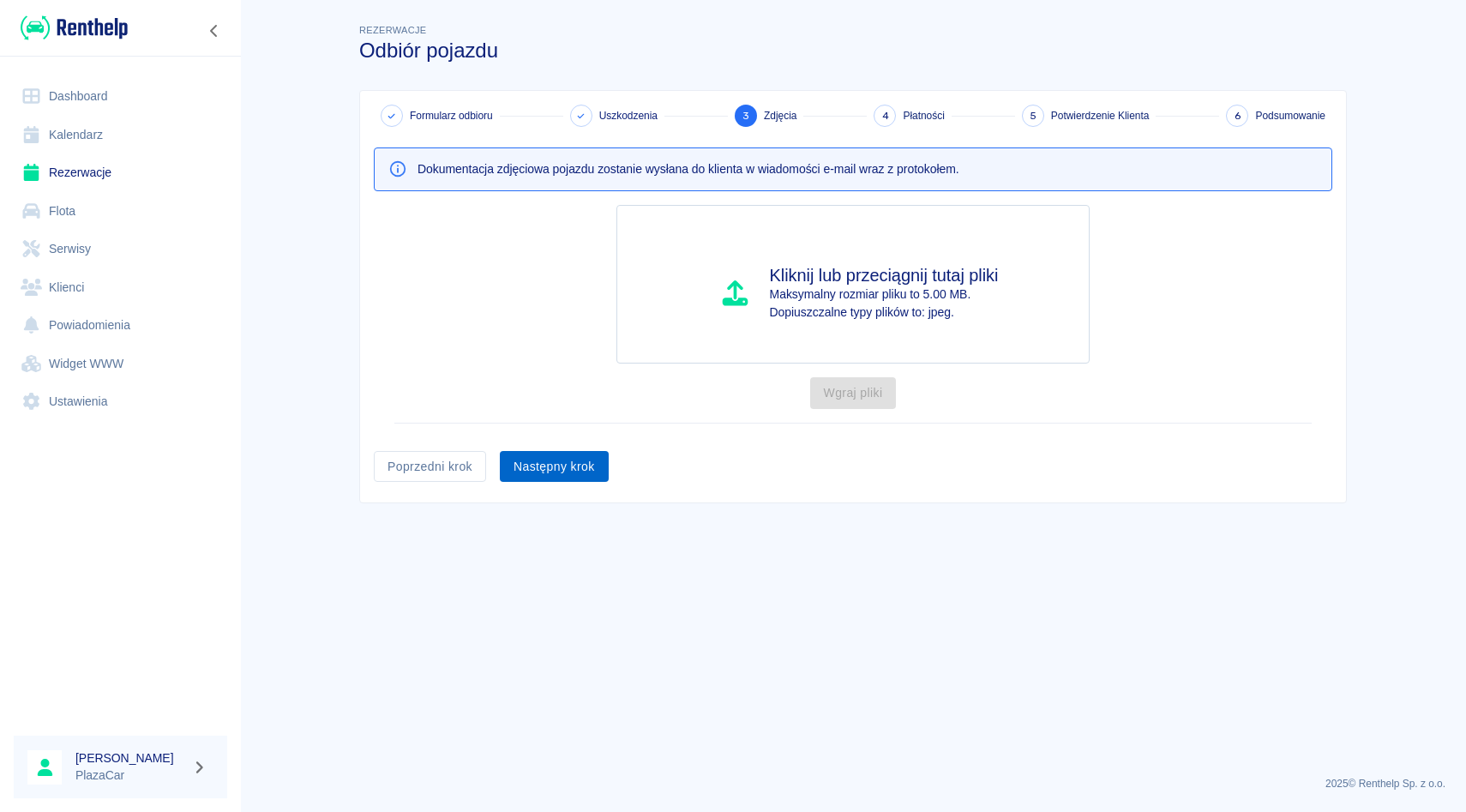
click at [571, 454] on button "Następny krok" at bounding box center [555, 467] width 109 height 32
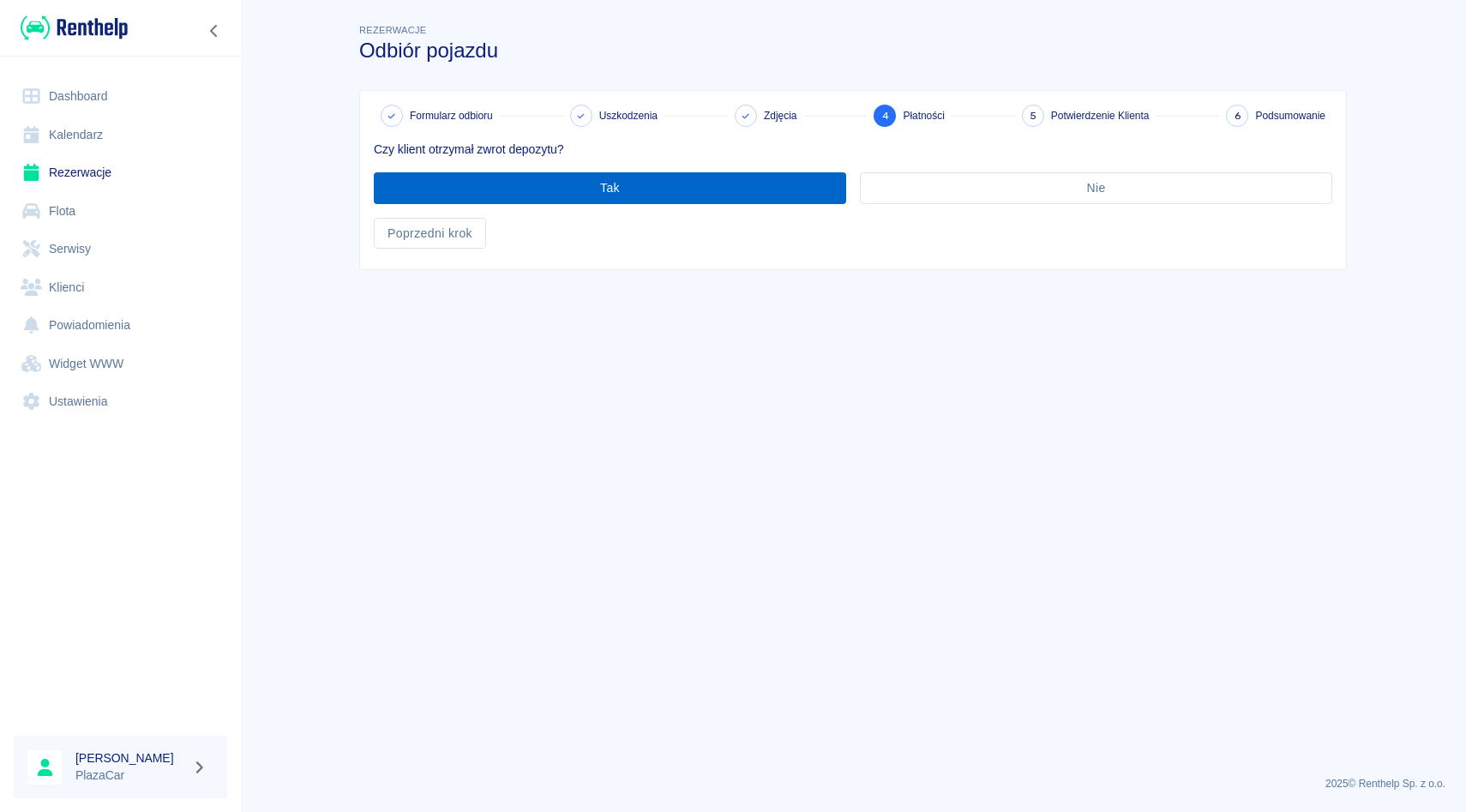
click at [625, 199] on button "Tak" at bounding box center [609, 188] width 472 height 32
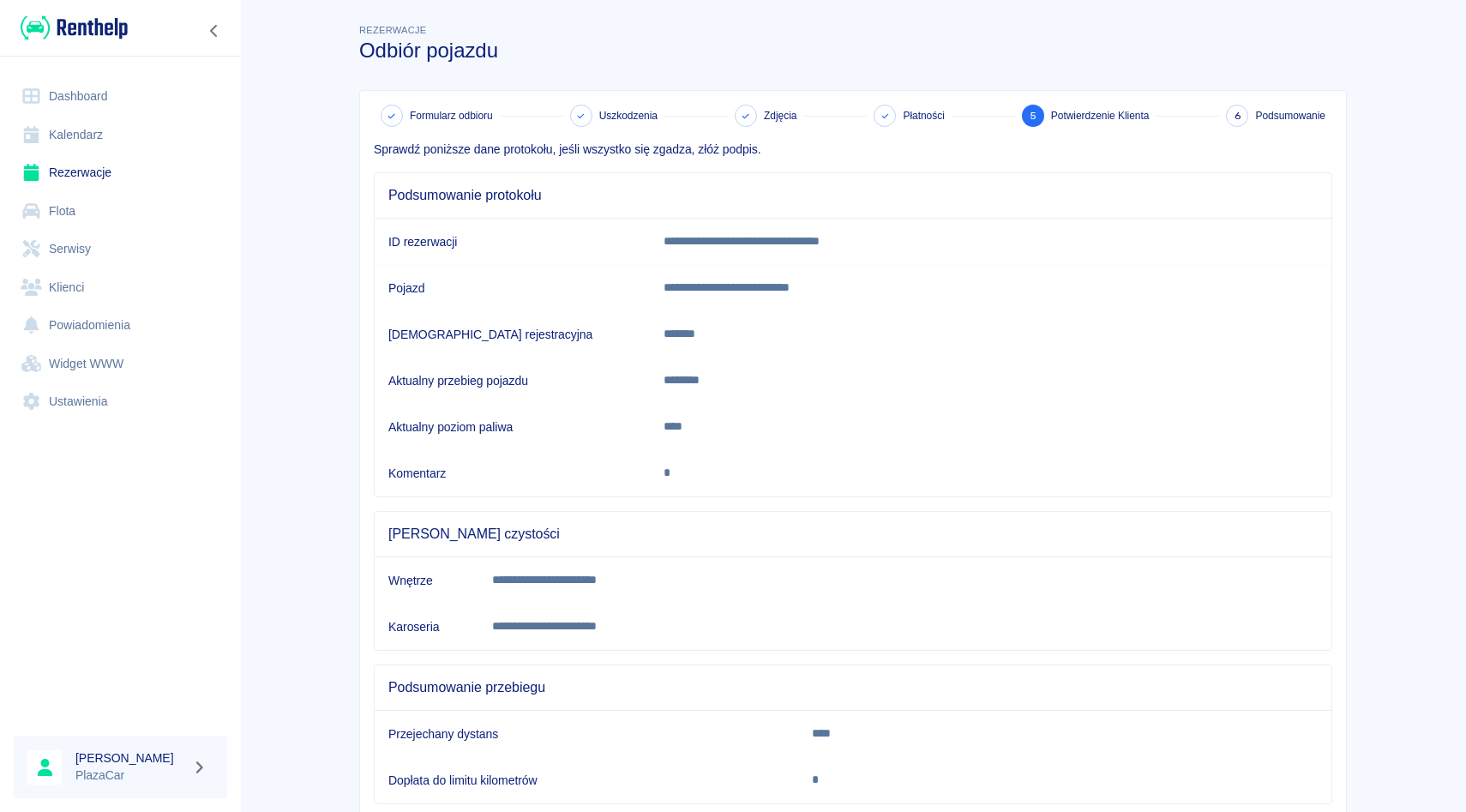
scroll to position [108, 0]
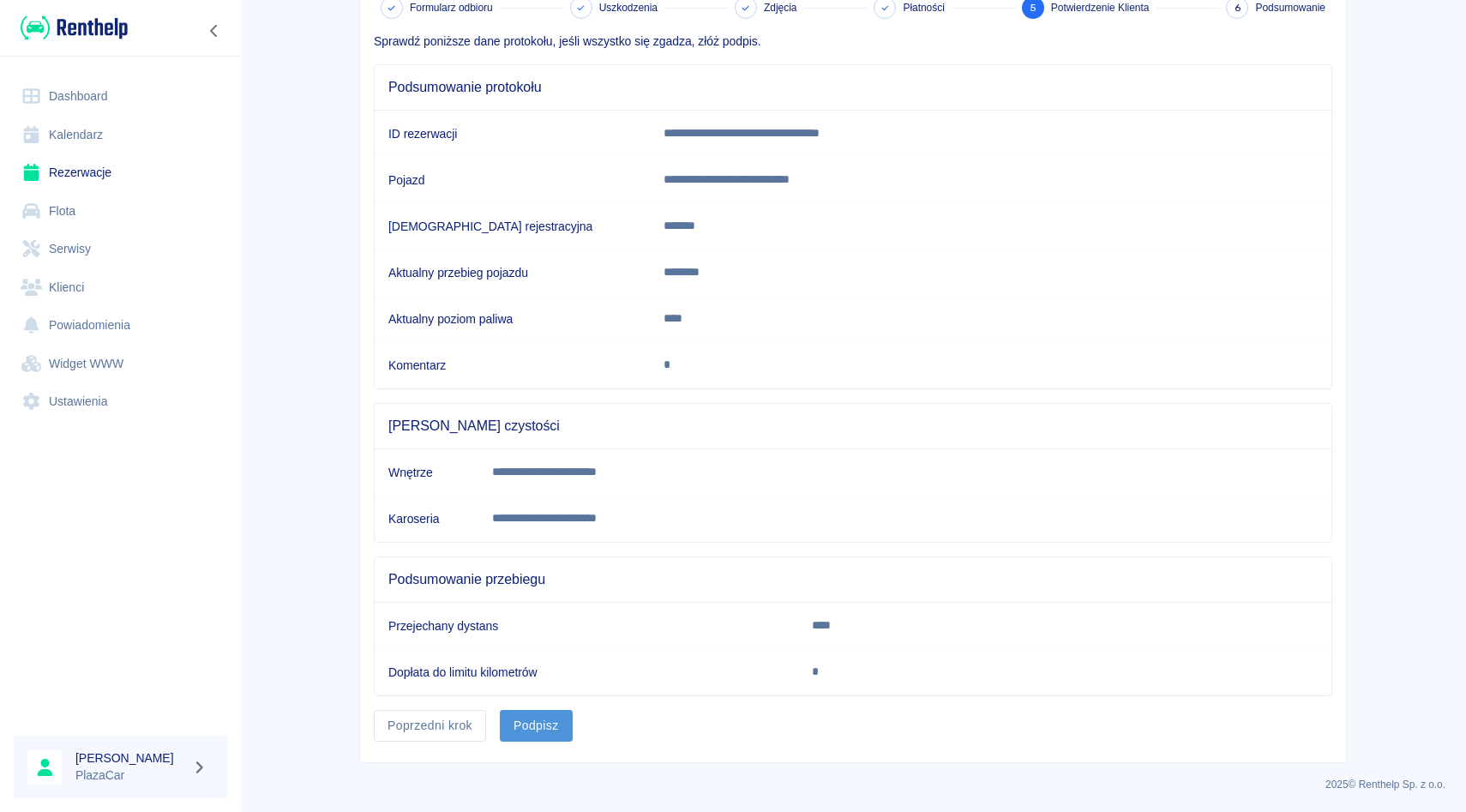
click at [537, 714] on button "Podpisz" at bounding box center [536, 726] width 73 height 32
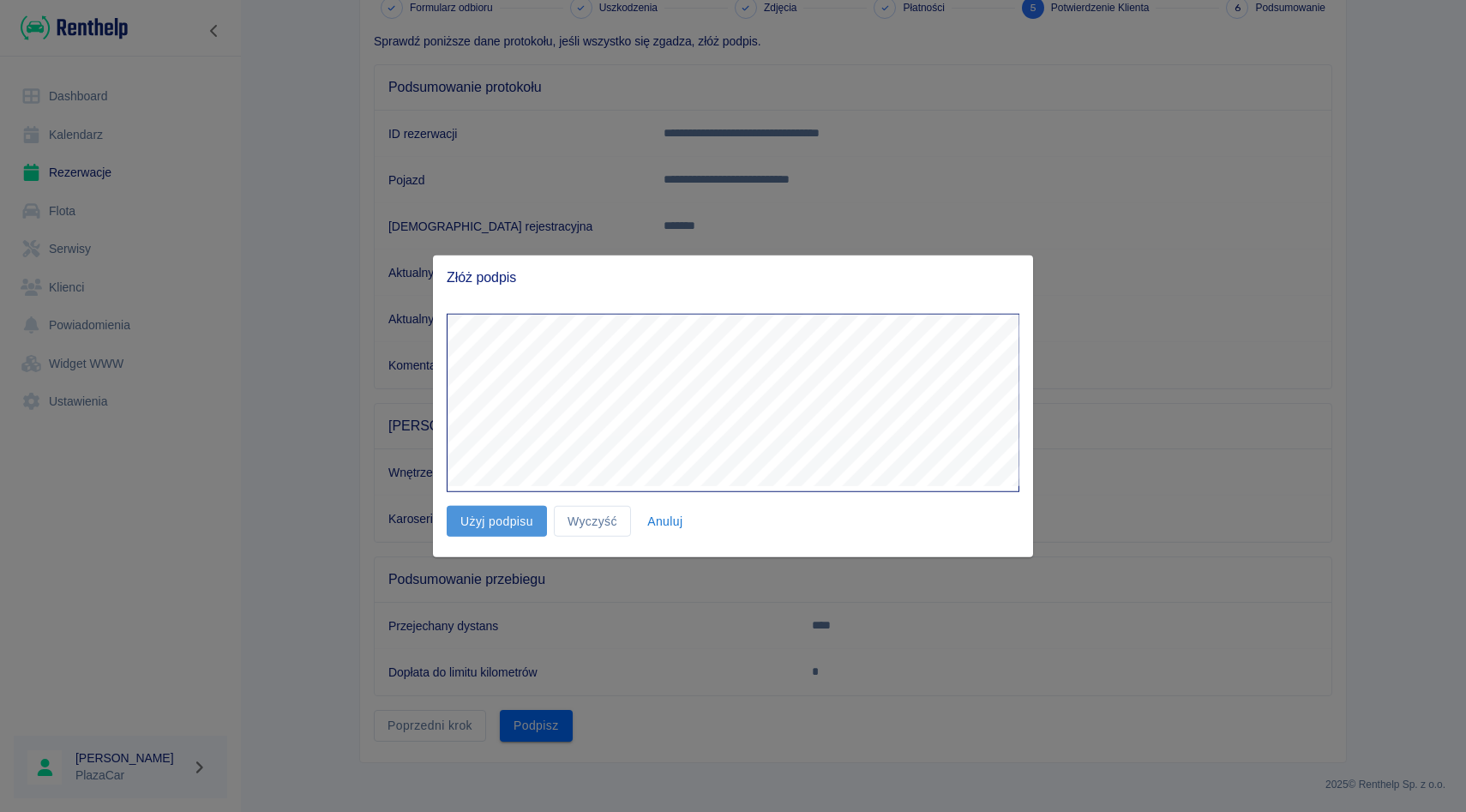
click at [498, 513] on button "Użyj podpisu" at bounding box center [496, 521] width 100 height 32
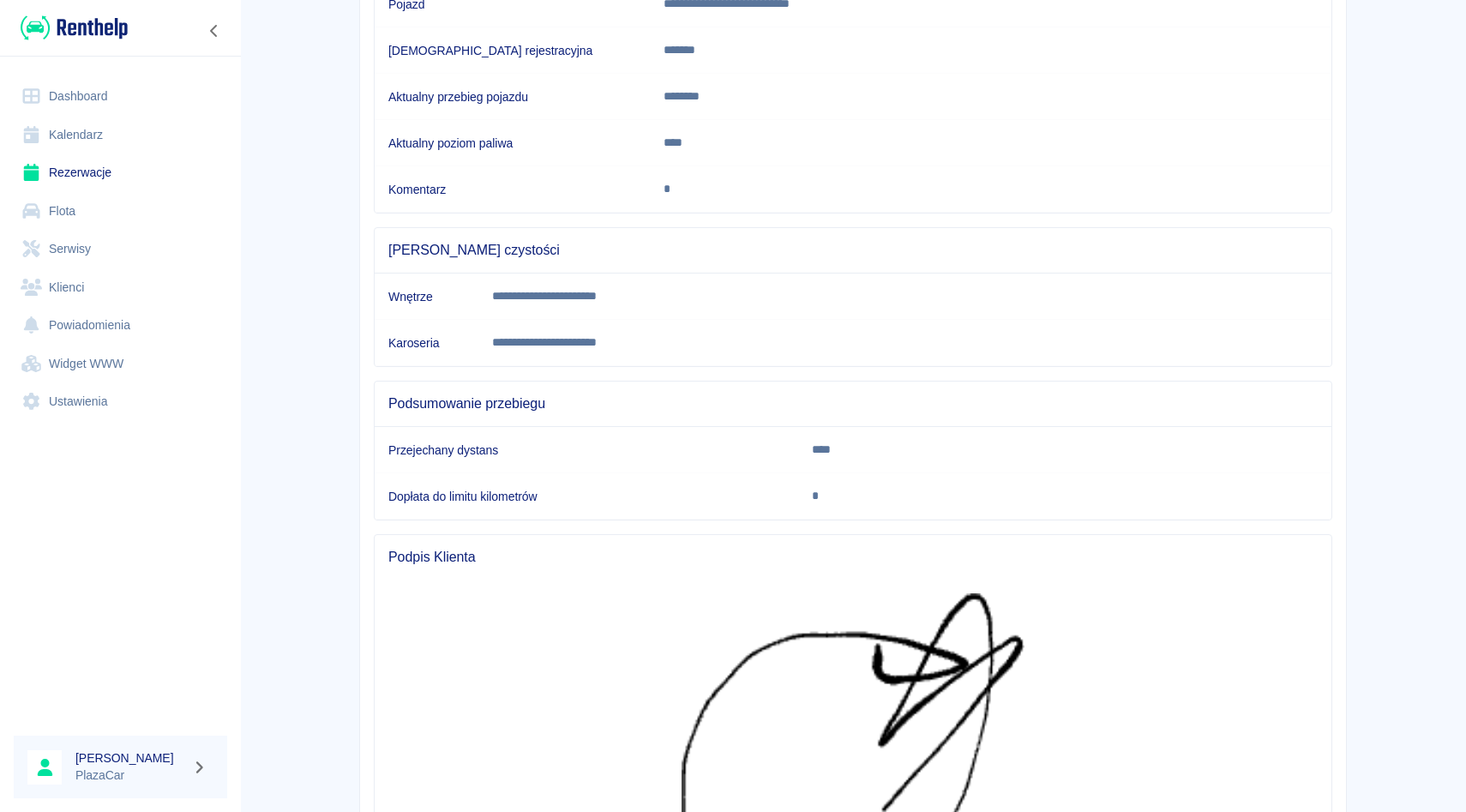
scroll to position [555, 0]
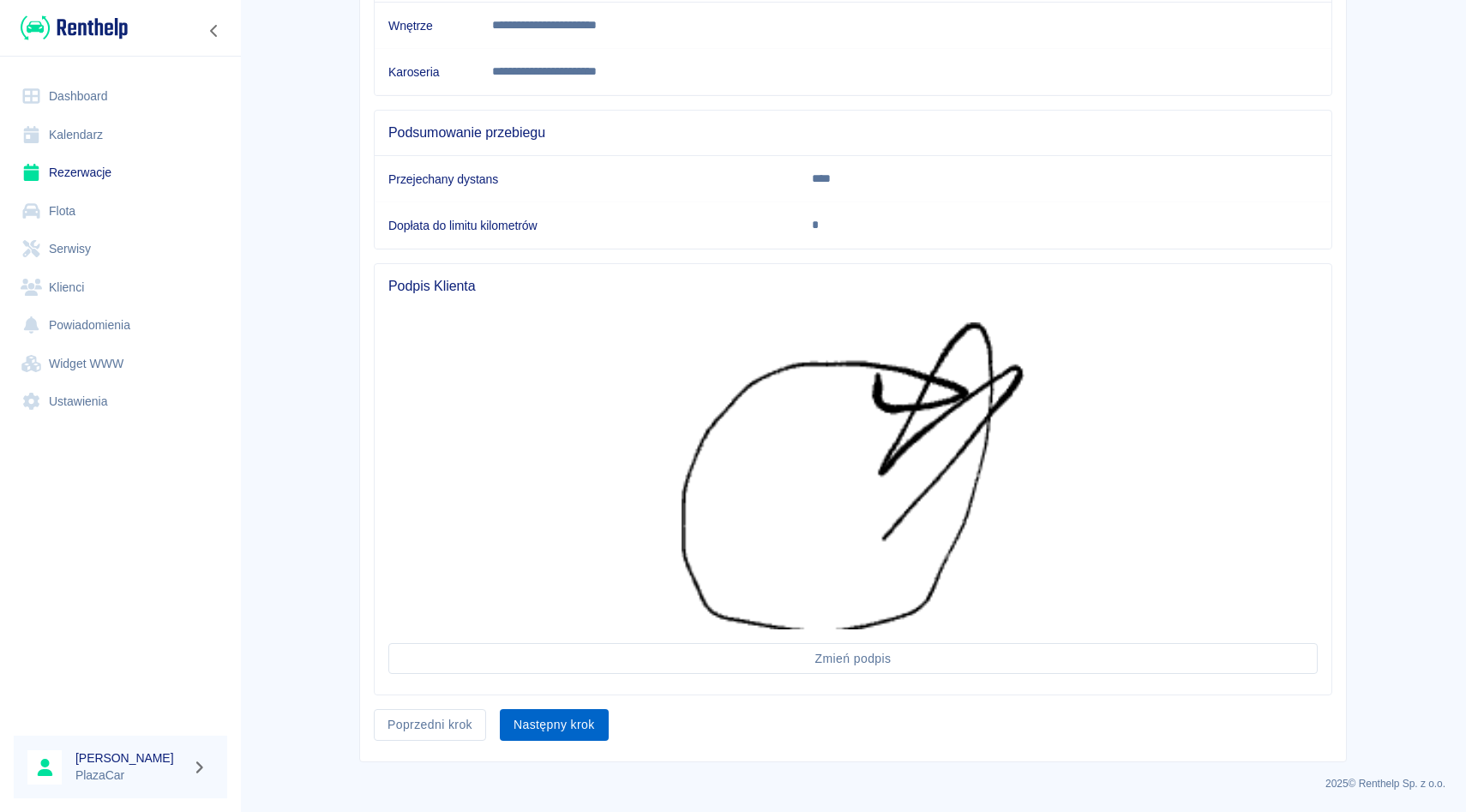
click at [540, 725] on button "Następny krok" at bounding box center [555, 725] width 109 height 32
click at [540, 725] on div "Następny krok" at bounding box center [547, 719] width 122 height 46
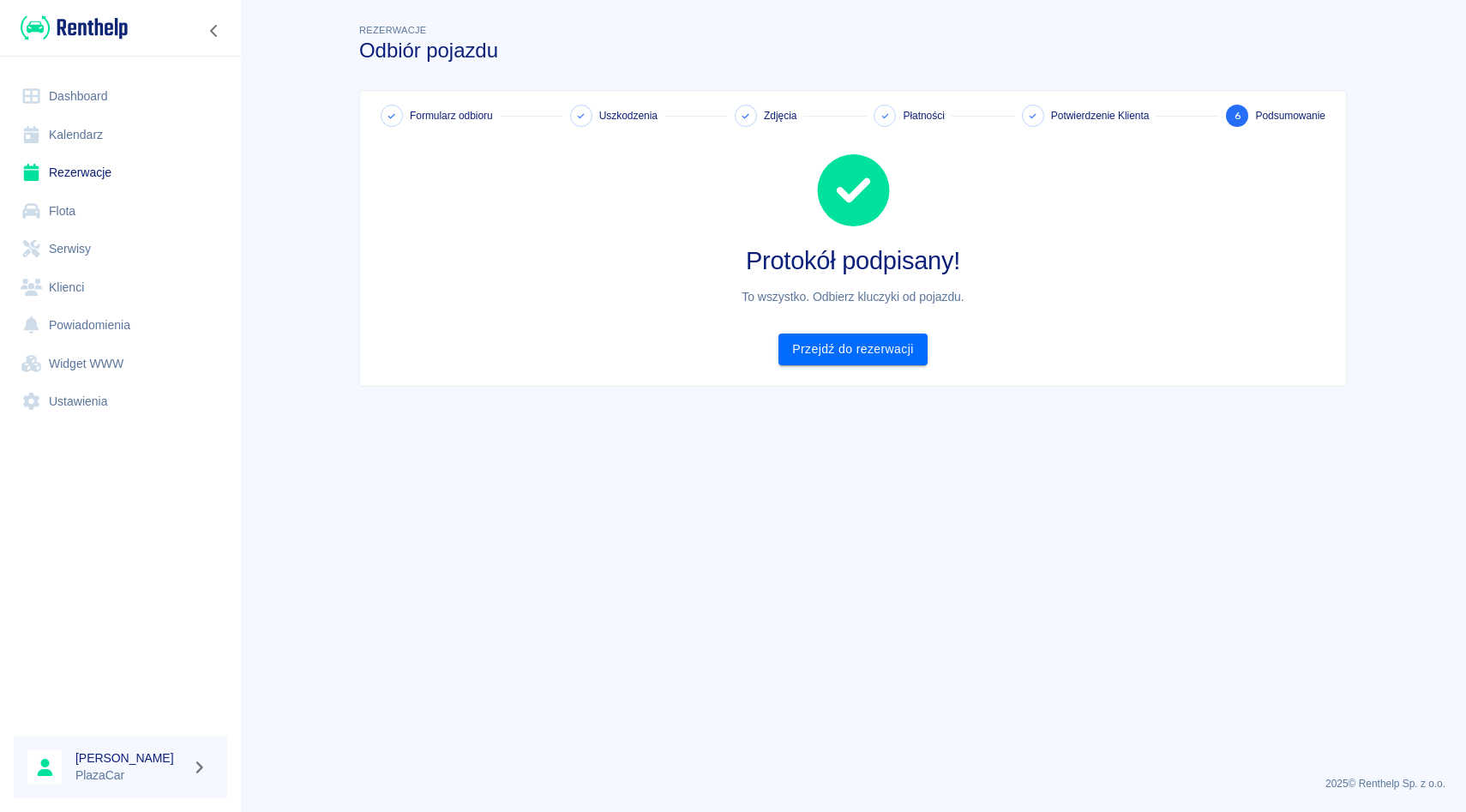
scroll to position [0, 0]
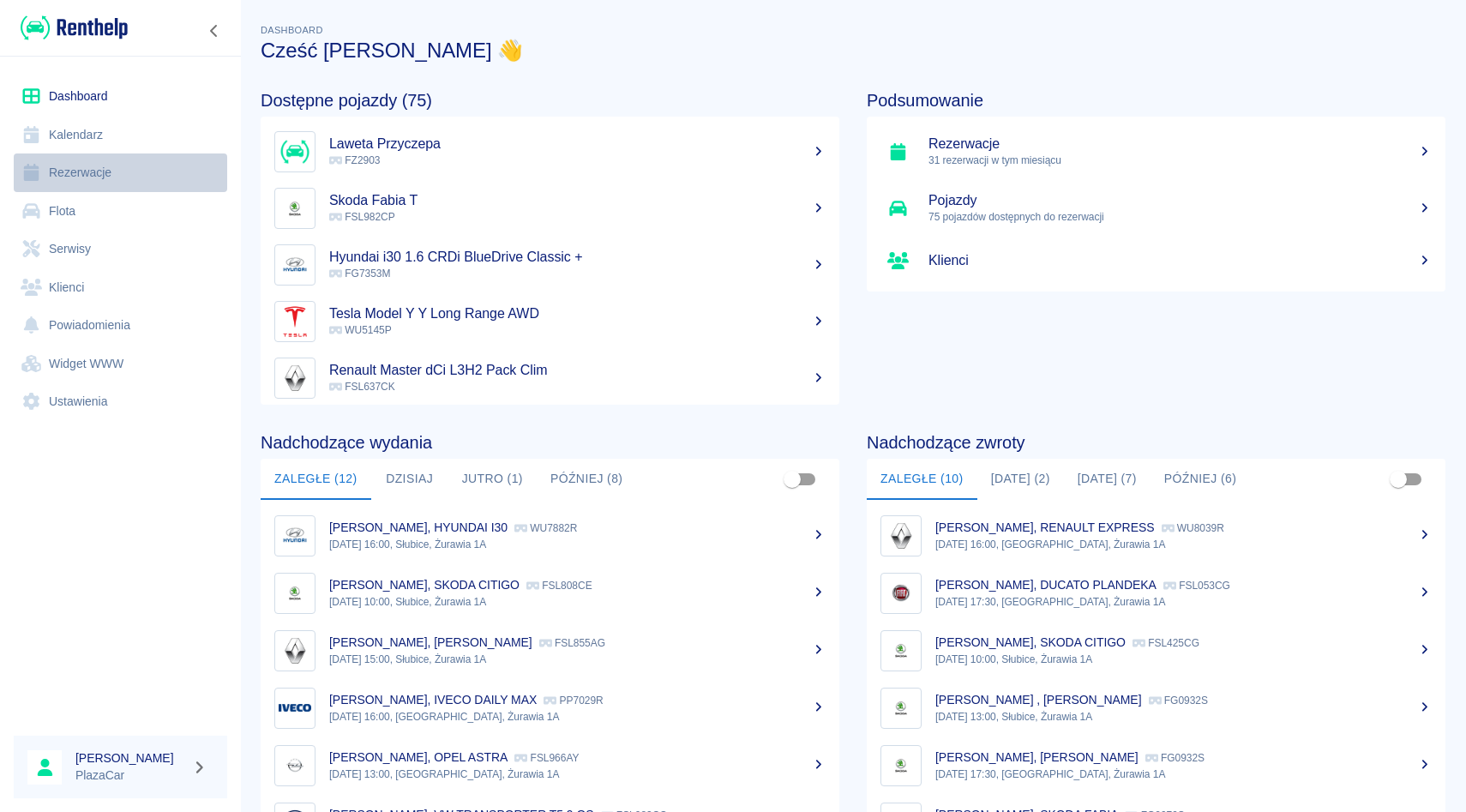
click at [104, 172] on link "Rezerwacje" at bounding box center [120, 172] width 214 height 39
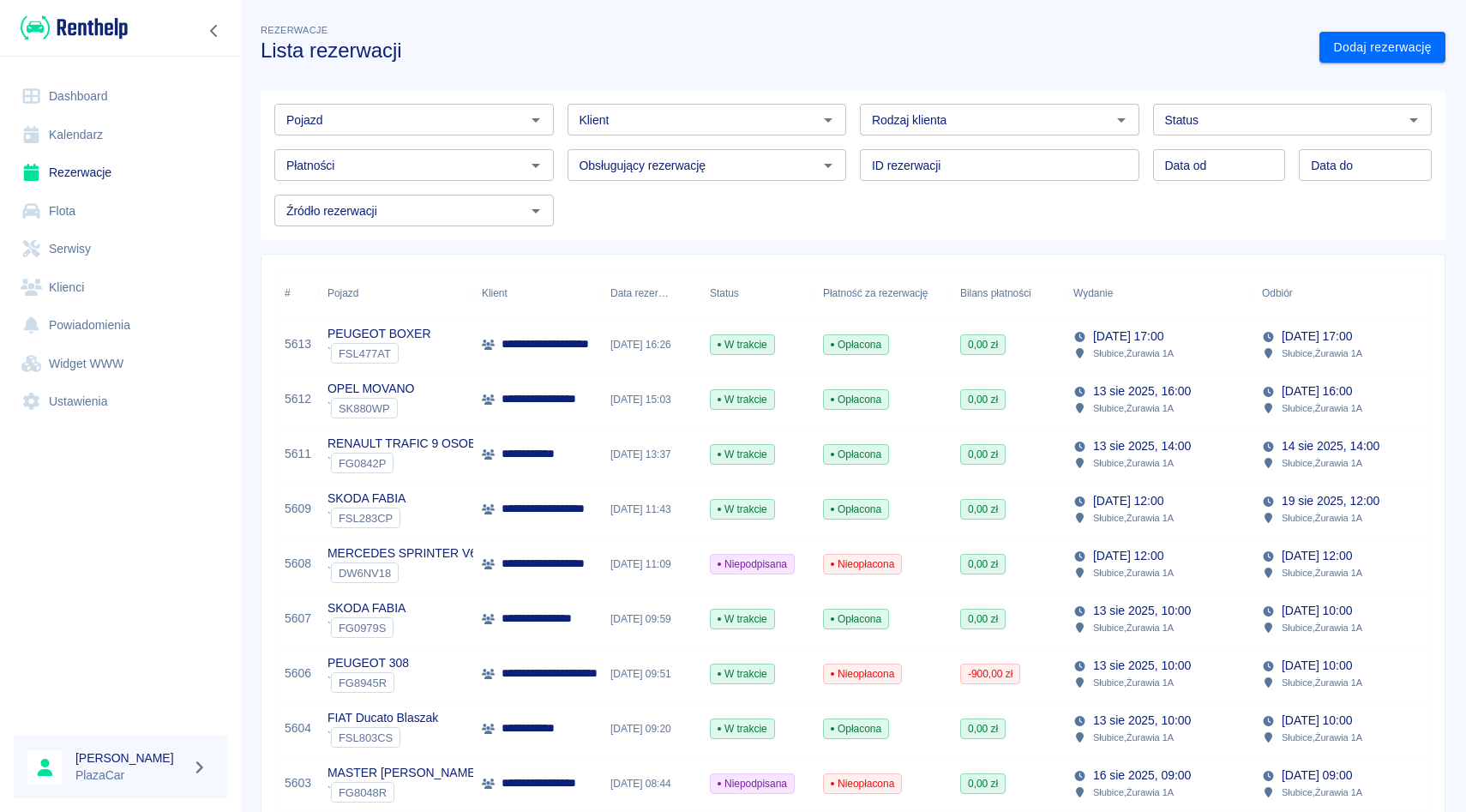
click at [395, 125] on input "Pojazd" at bounding box center [400, 120] width 241 height 22
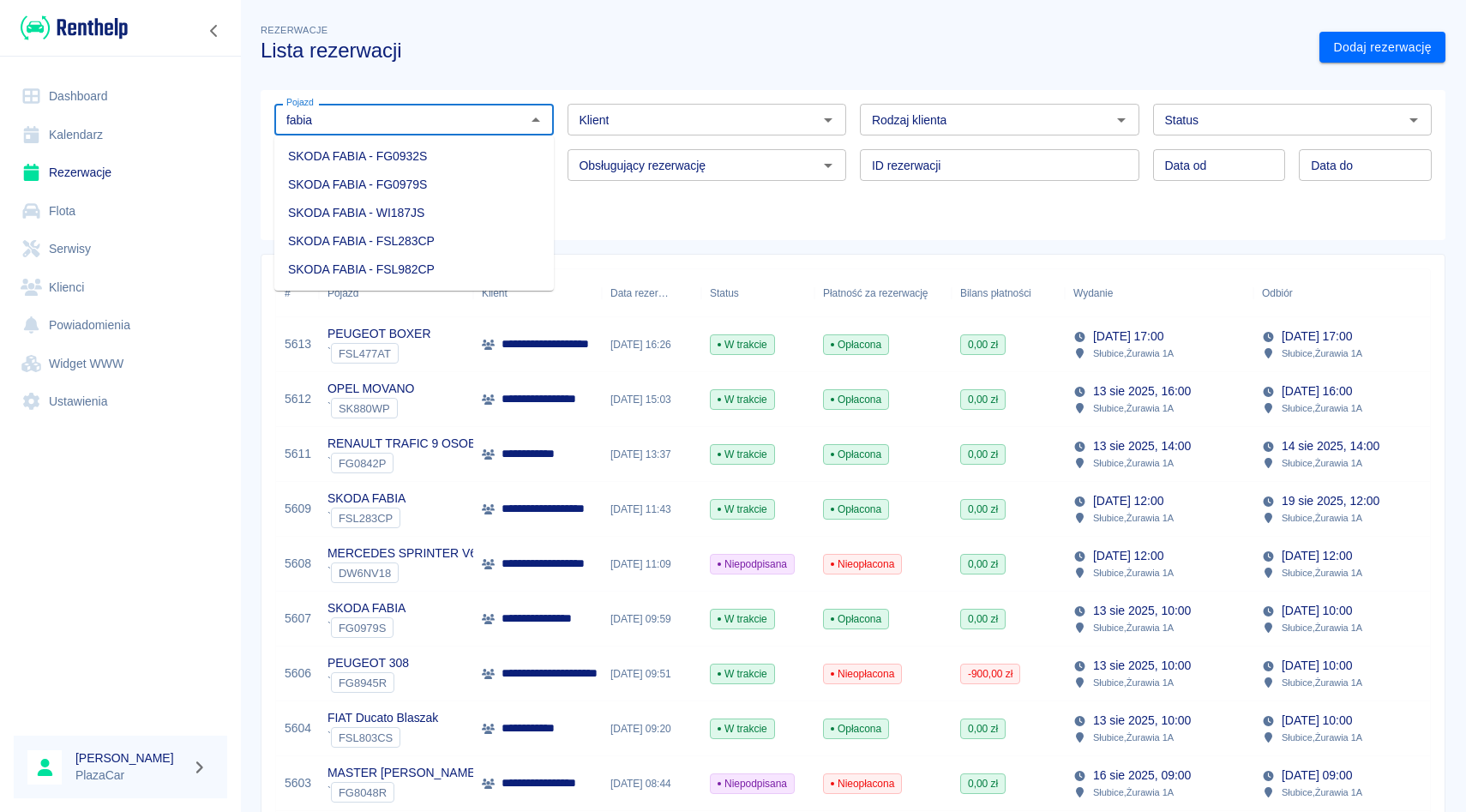
click at [442, 161] on li "SKODA FABIA - FG0932S" at bounding box center [413, 156] width 279 height 28
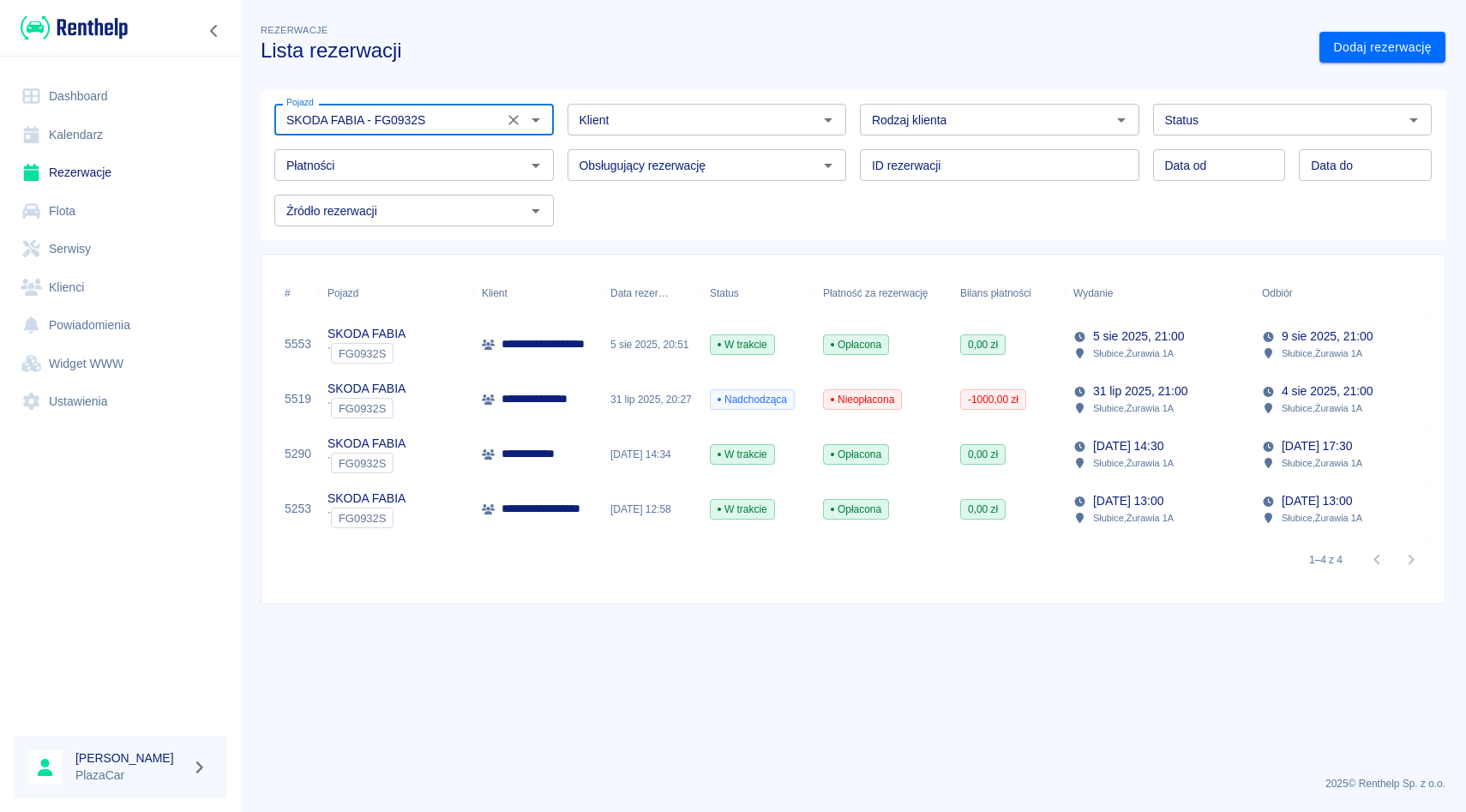
type input "SKODA FABIA - FG0932S"
click at [571, 352] on p "**********" at bounding box center [560, 344] width 115 height 18
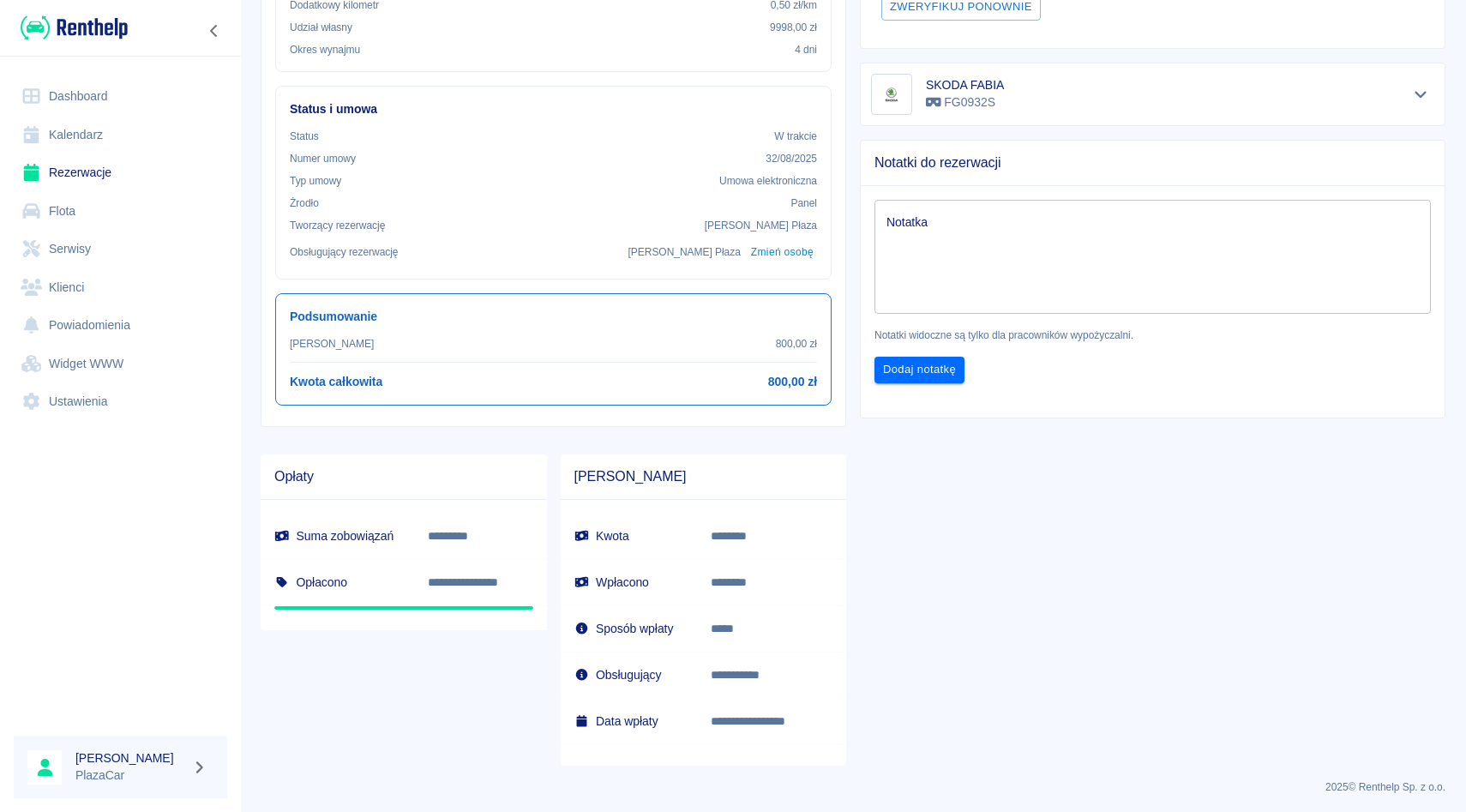
scroll to position [449, 0]
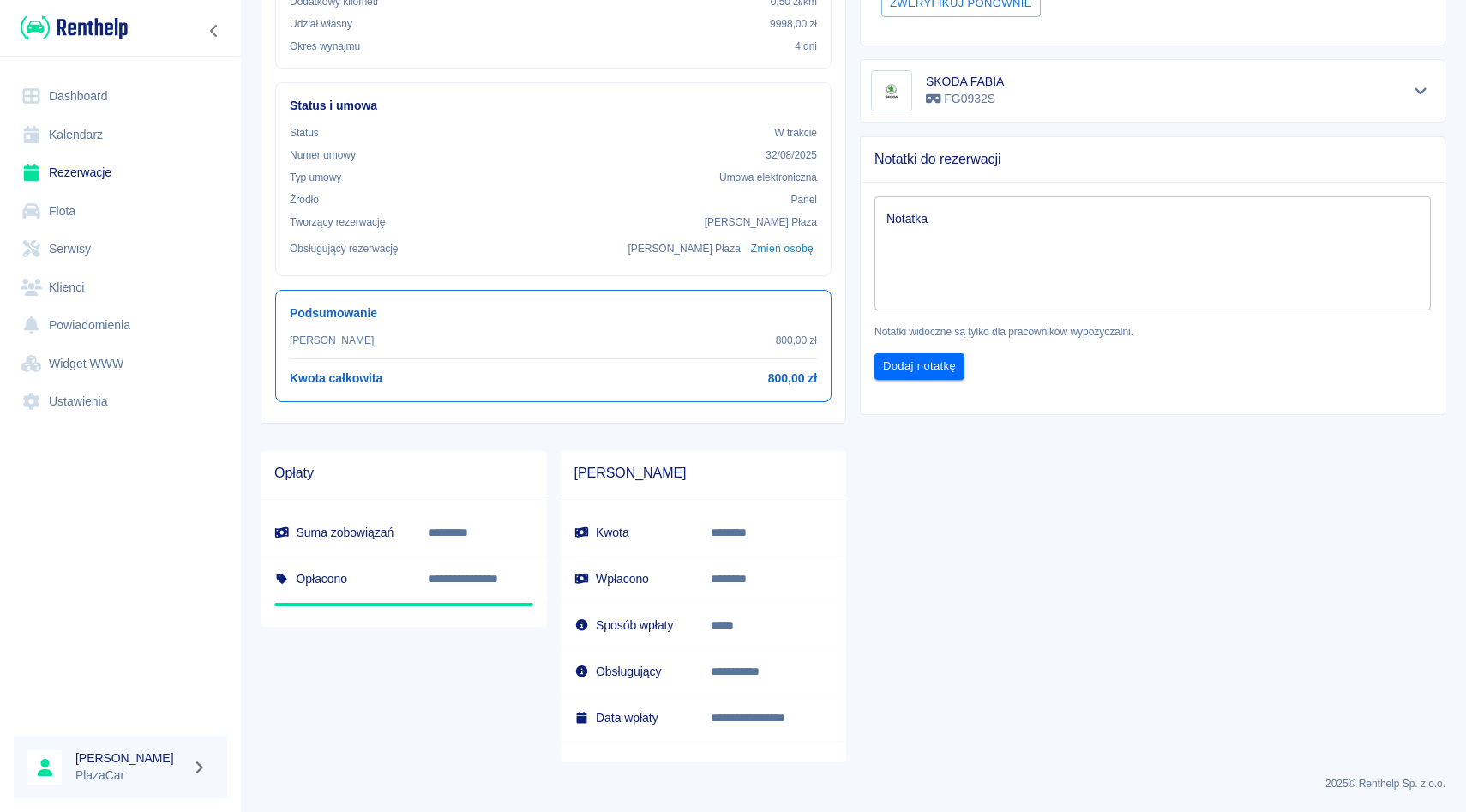
click at [89, 172] on link "Rezerwacje" at bounding box center [120, 172] width 214 height 39
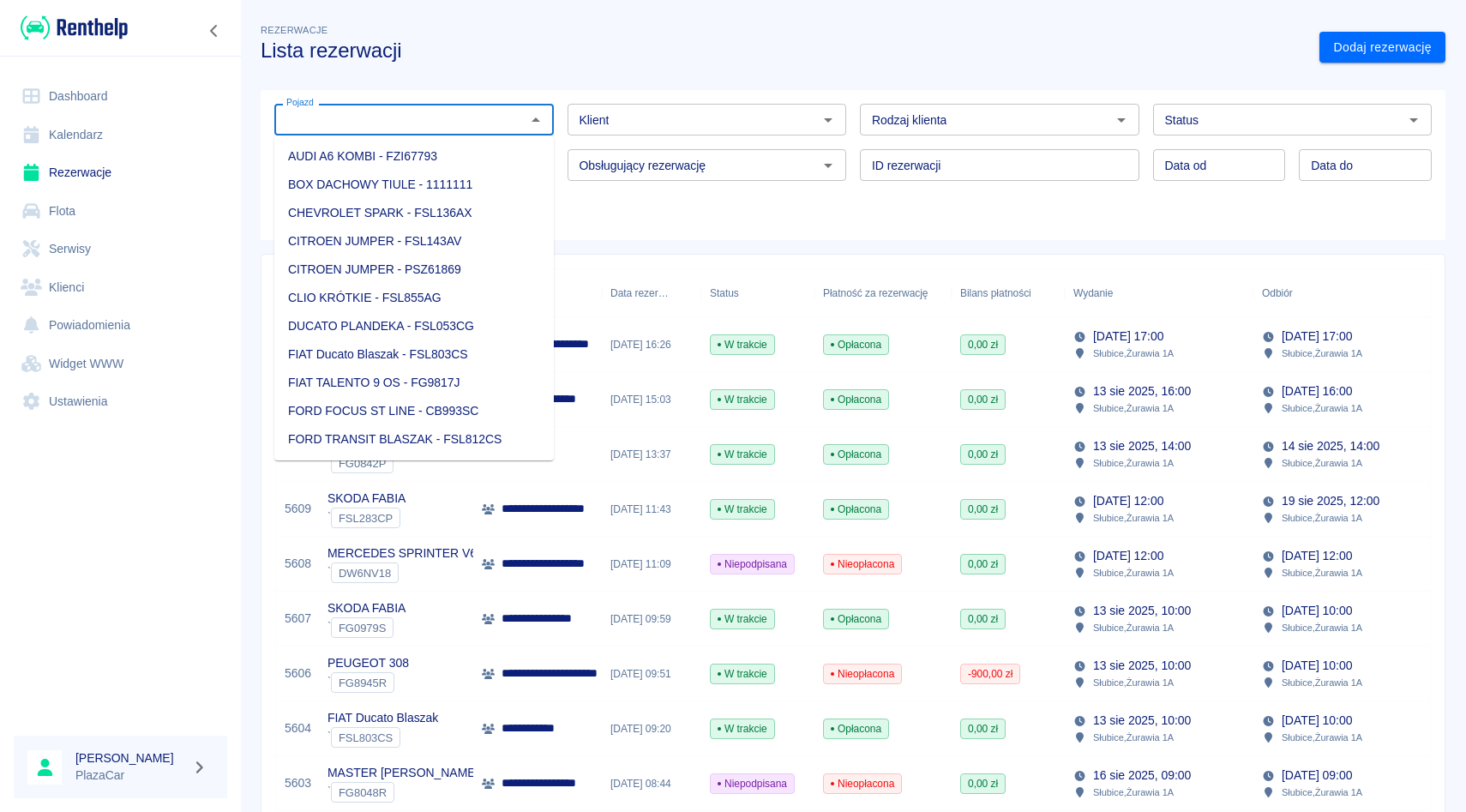
click at [343, 120] on input "Pojazd" at bounding box center [400, 120] width 241 height 22
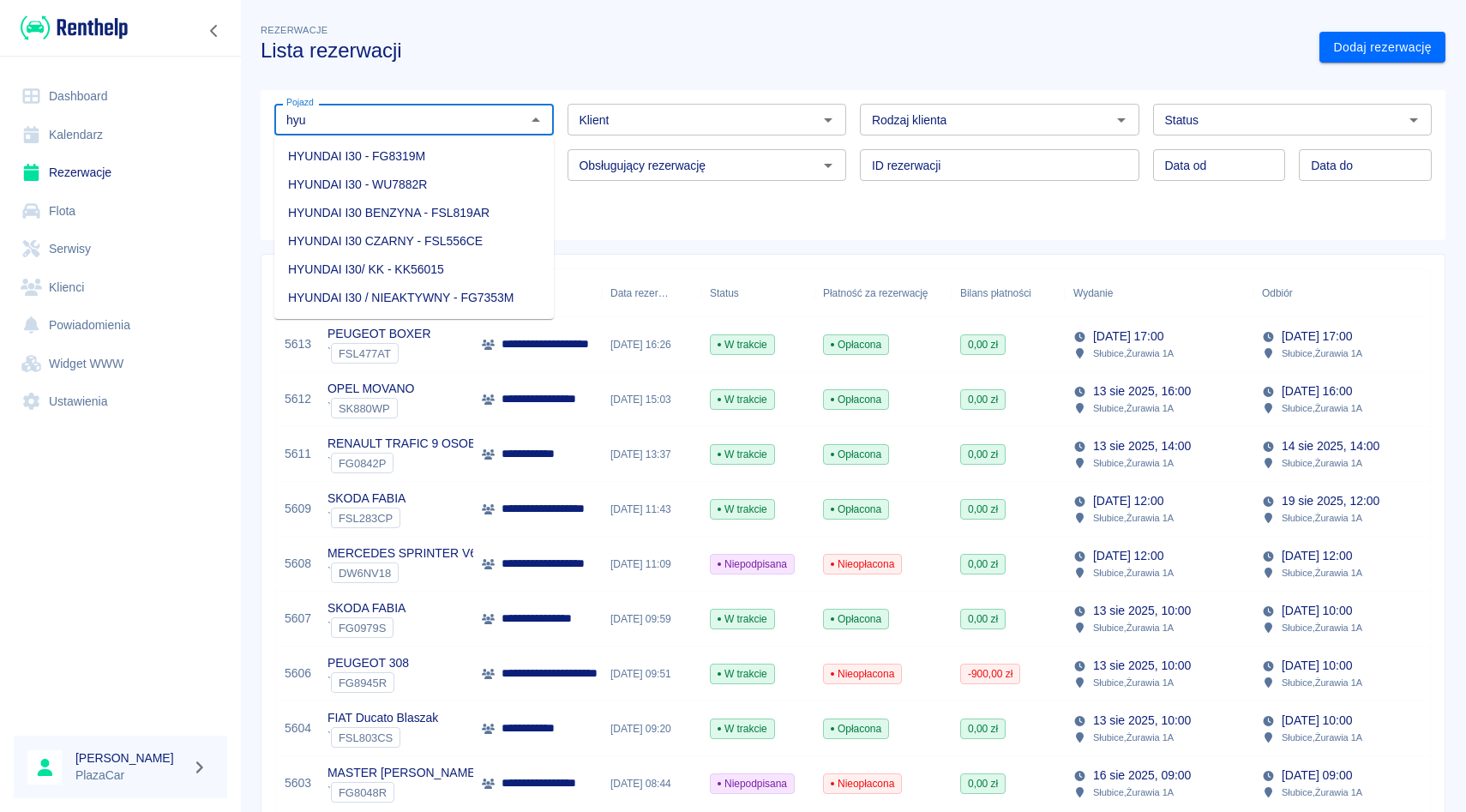
click at [502, 214] on li "HYUNDAI I30 BENZYNA - FSL819AR" at bounding box center [413, 213] width 279 height 28
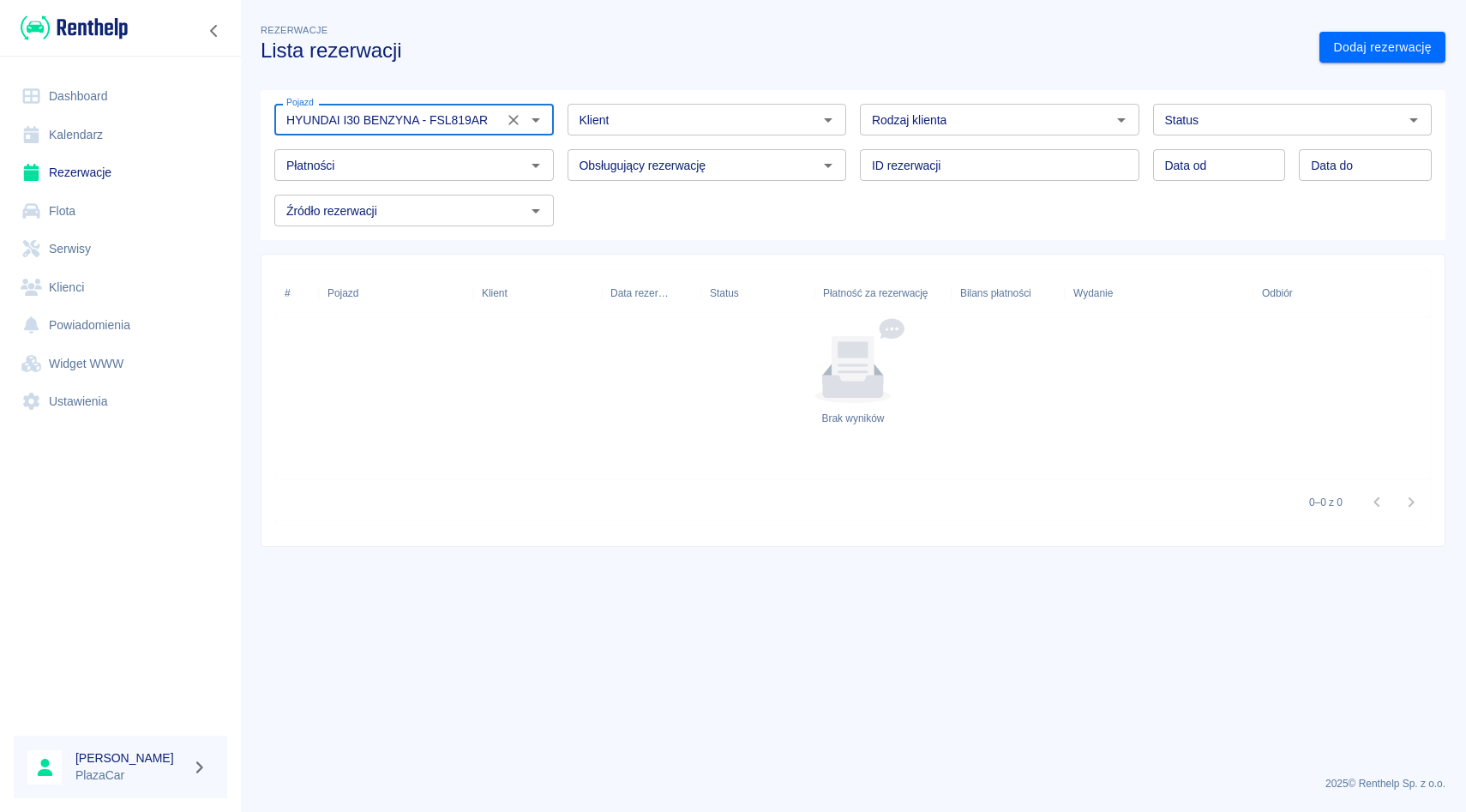
type input "HYUNDAI I30 BENZYNA - FSL819AR"
click at [1303, 127] on input "Status" at bounding box center [1279, 120] width 241 height 22
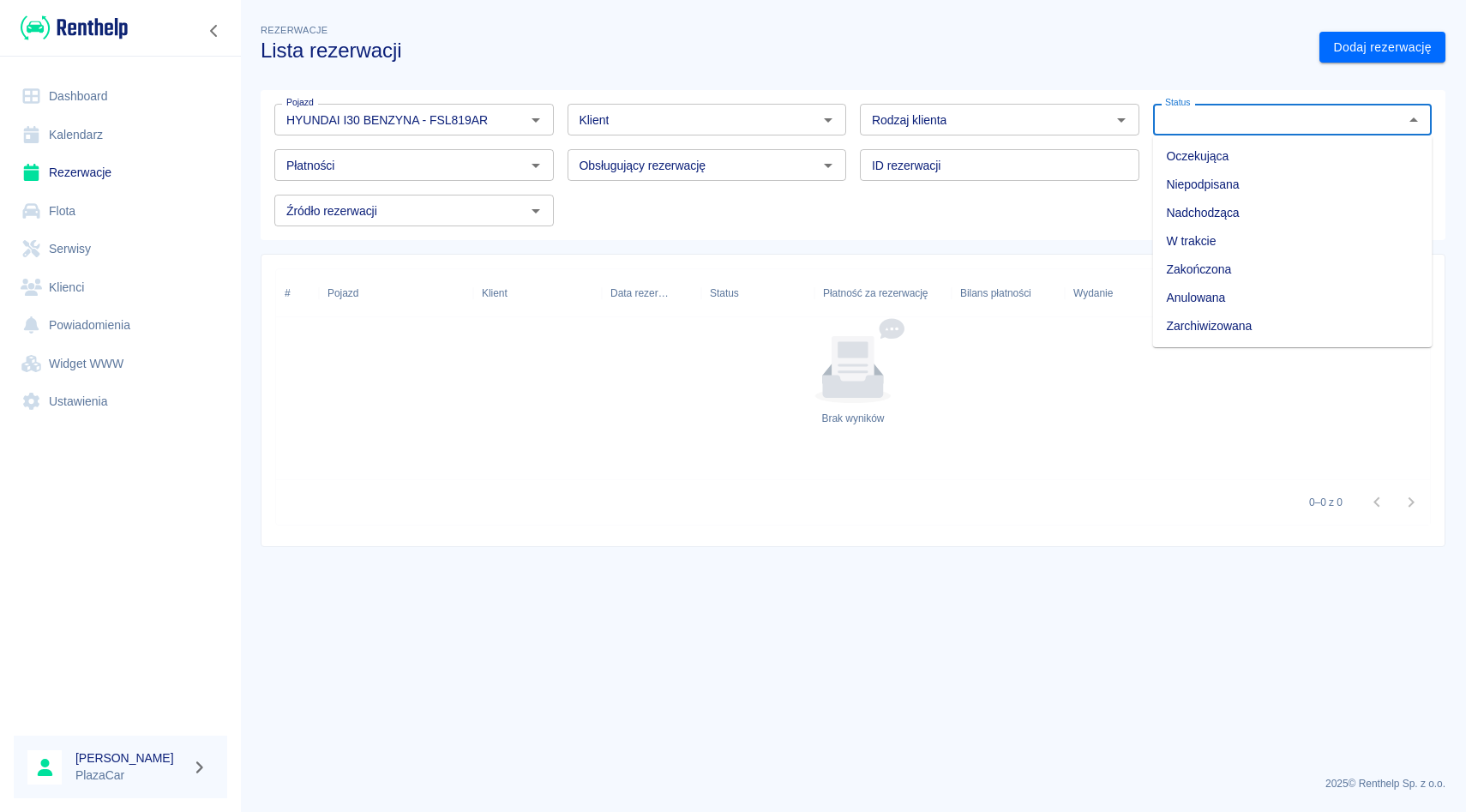
click at [1269, 326] on li "Zarchiwizowana" at bounding box center [1292, 326] width 279 height 28
type input "Zarchiwizowana"
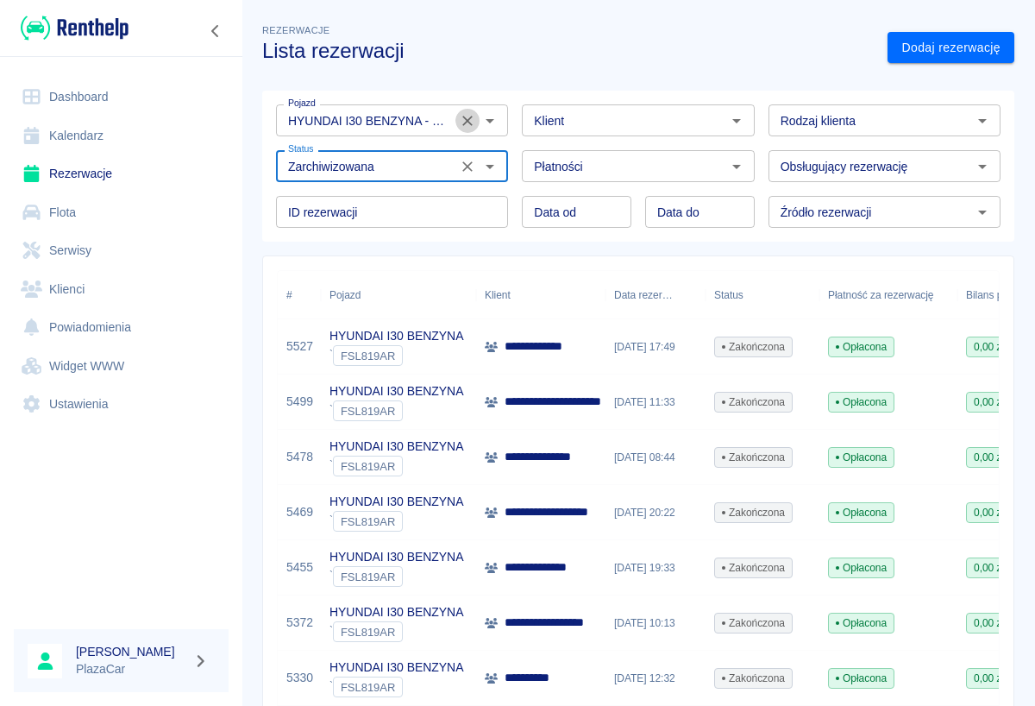
click at [462, 123] on icon "Wyczyść" at bounding box center [467, 120] width 17 height 17
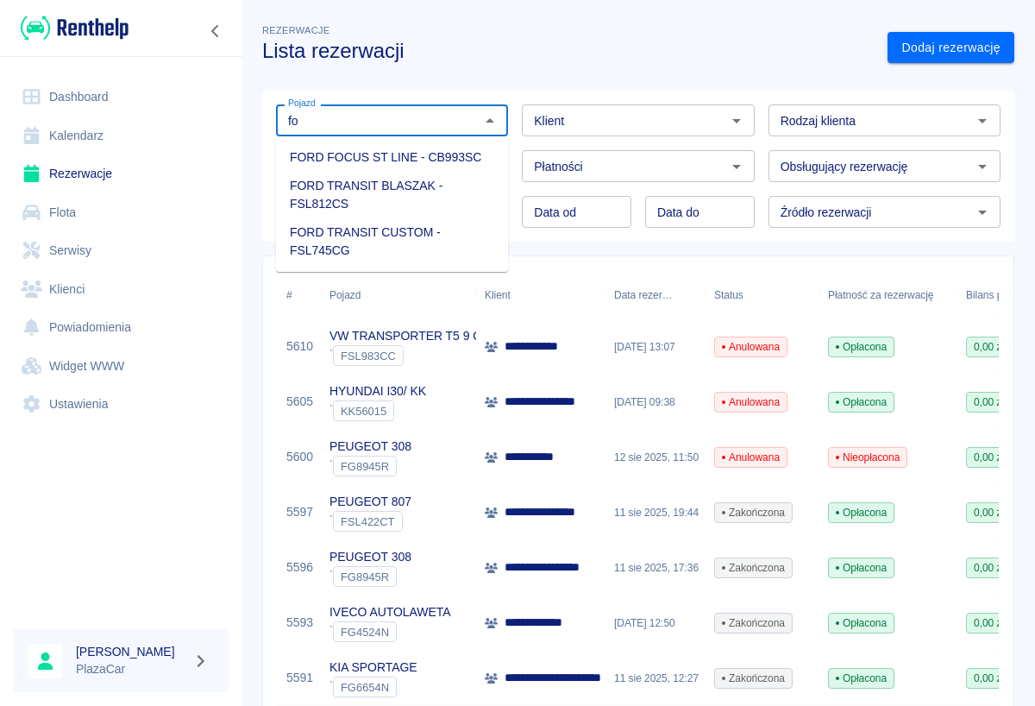
type input "f"
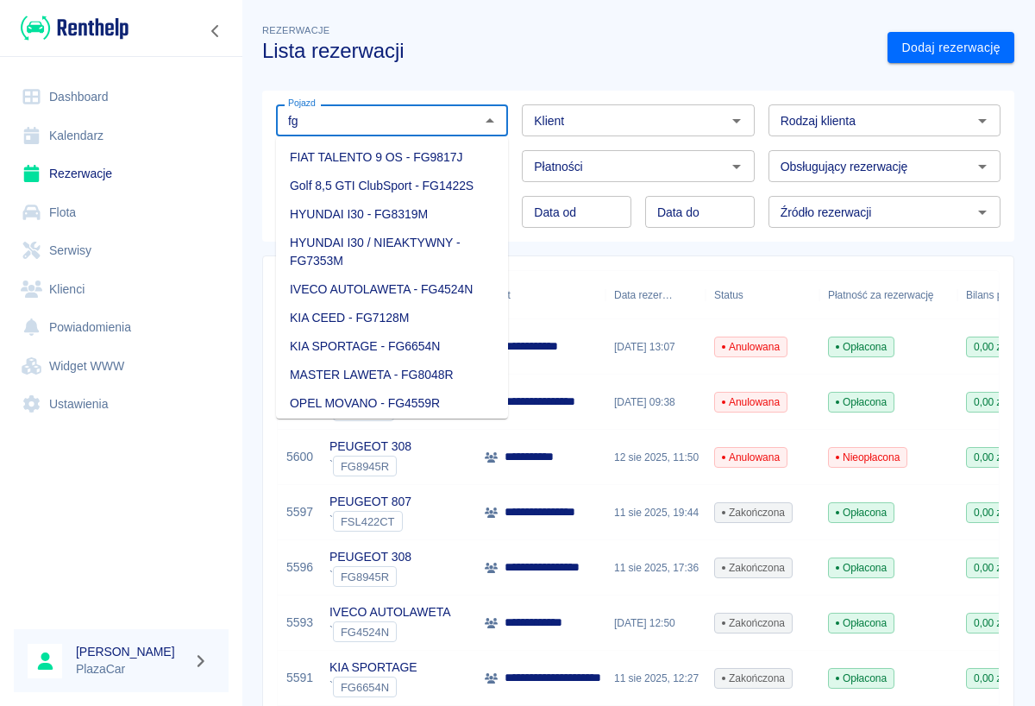
type input "f"
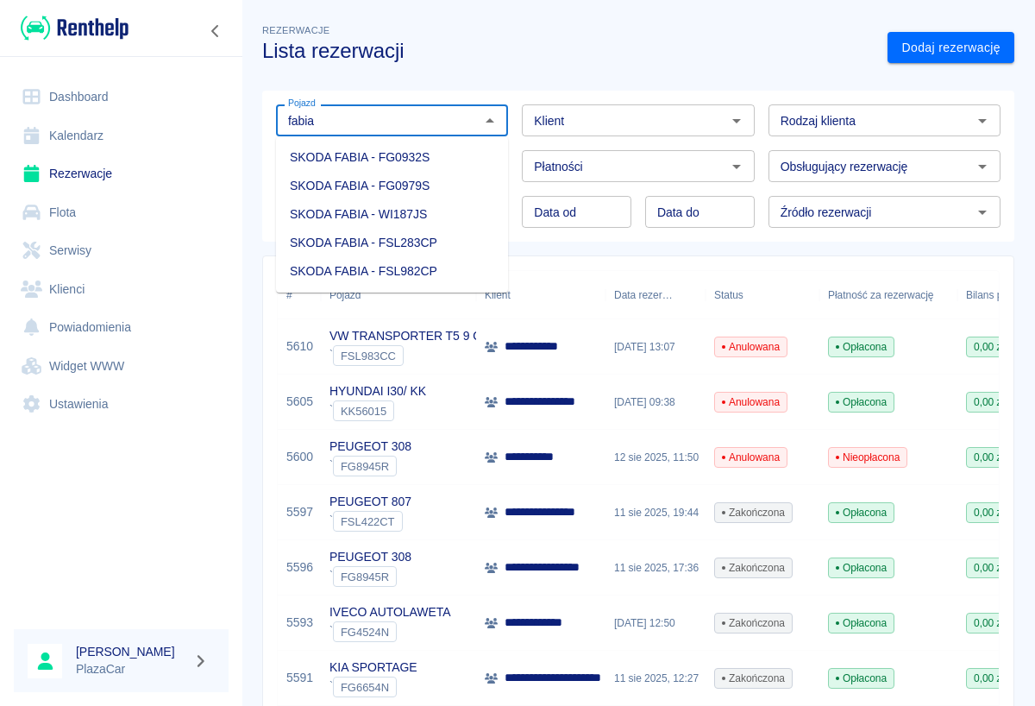
click at [455, 164] on li "SKODA FABIA - FG0932S" at bounding box center [392, 157] width 232 height 28
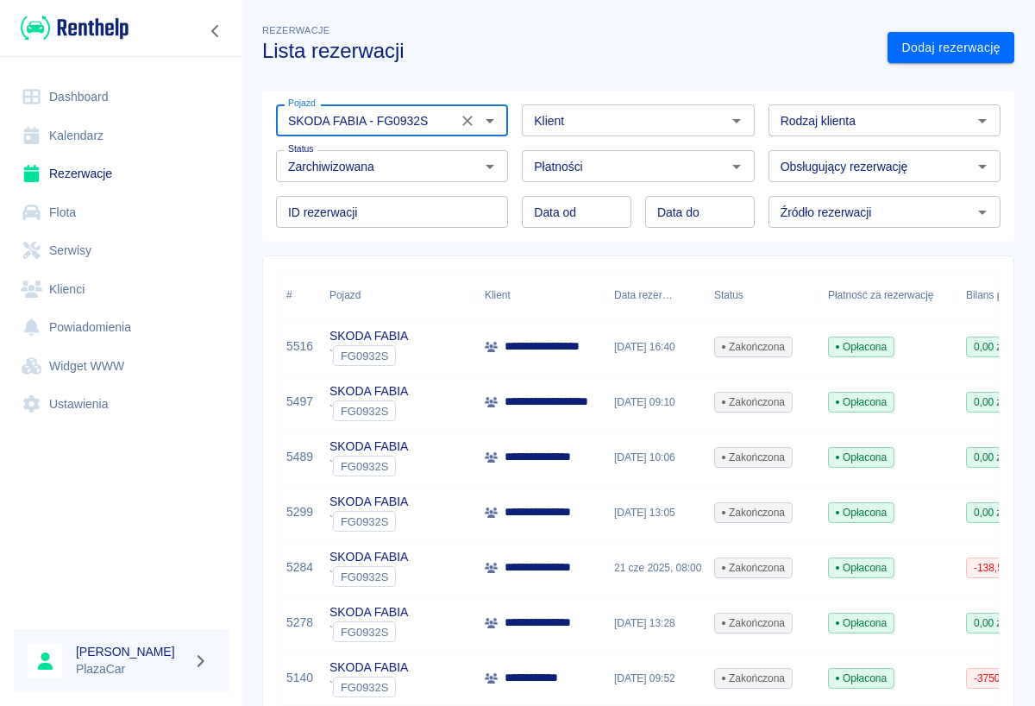
type input "SKODA FABIA - FG0932S"
click at [556, 345] on p "**********" at bounding box center [550, 346] width 91 height 18
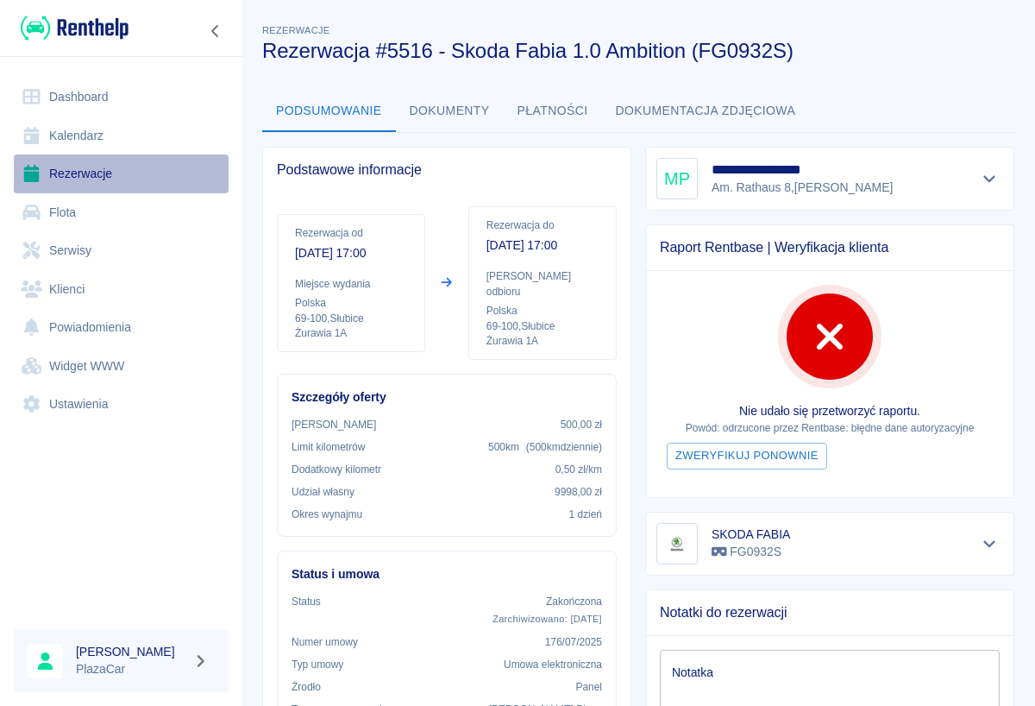
click at [106, 170] on link "Rezerwacje" at bounding box center [121, 173] width 215 height 39
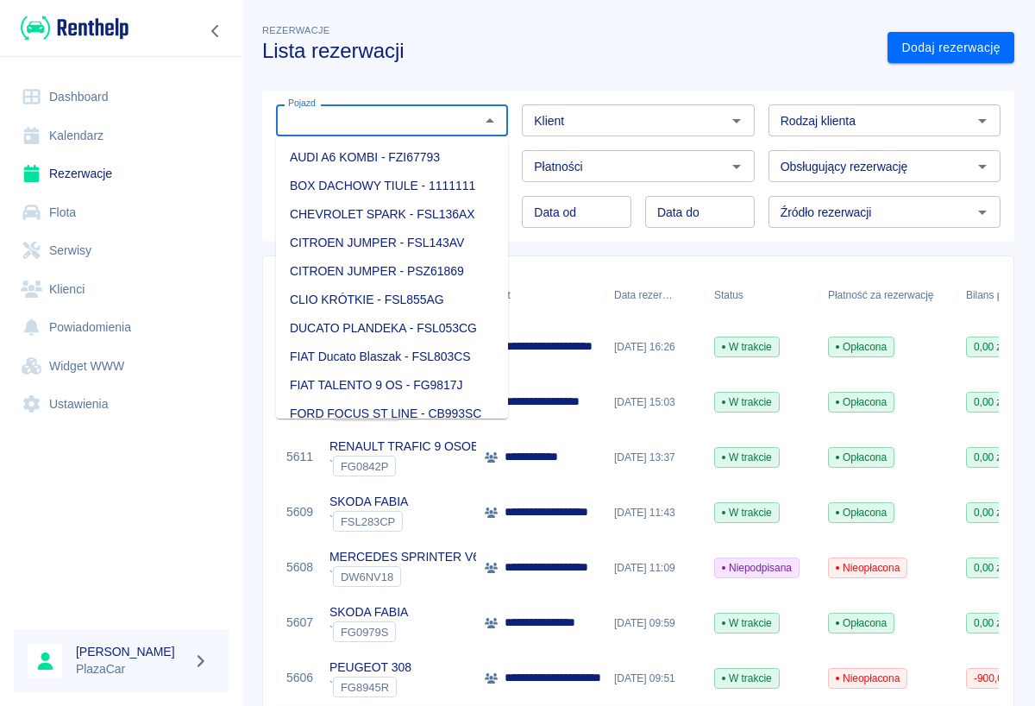
click at [401, 124] on input "Pojazd" at bounding box center [377, 121] width 193 height 22
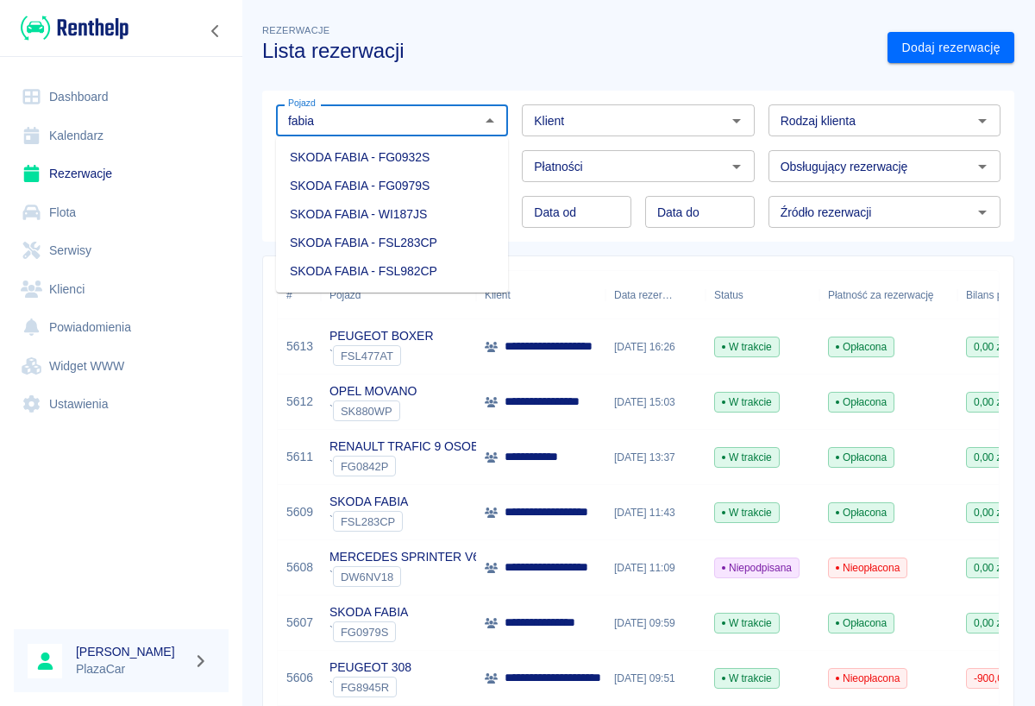
click at [431, 153] on li "SKODA FABIA - FG0932S" at bounding box center [392, 157] width 232 height 28
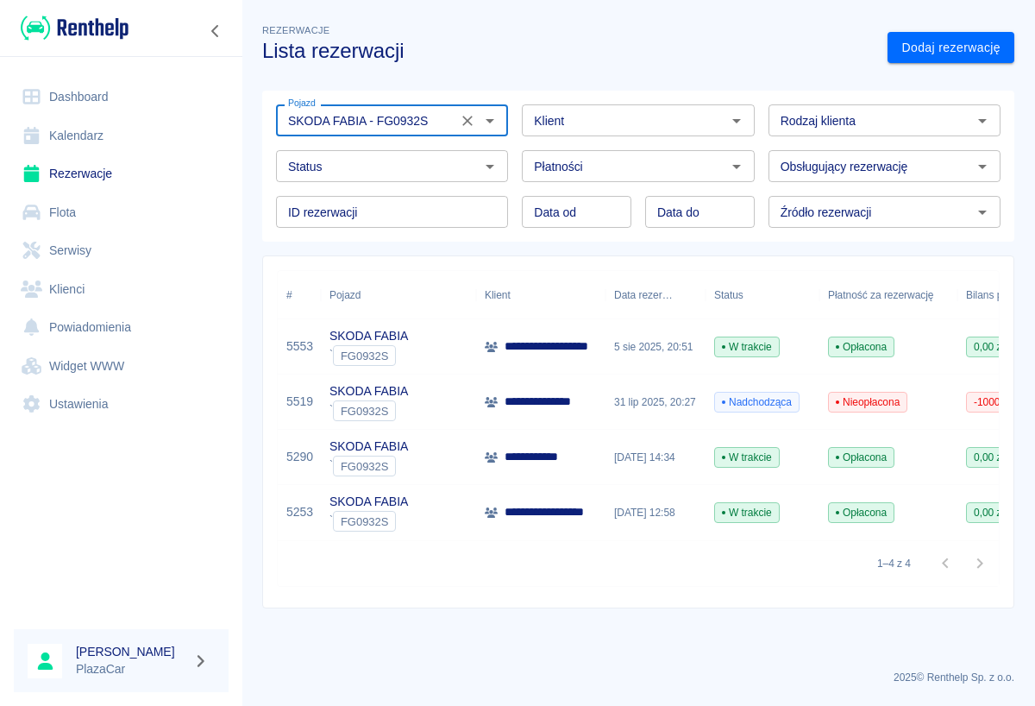
type input "SKODA FABIA - FG0932S"
click at [586, 353] on p "**********" at bounding box center [563, 346] width 116 height 18
